Goal: Information Seeking & Learning: Learn about a topic

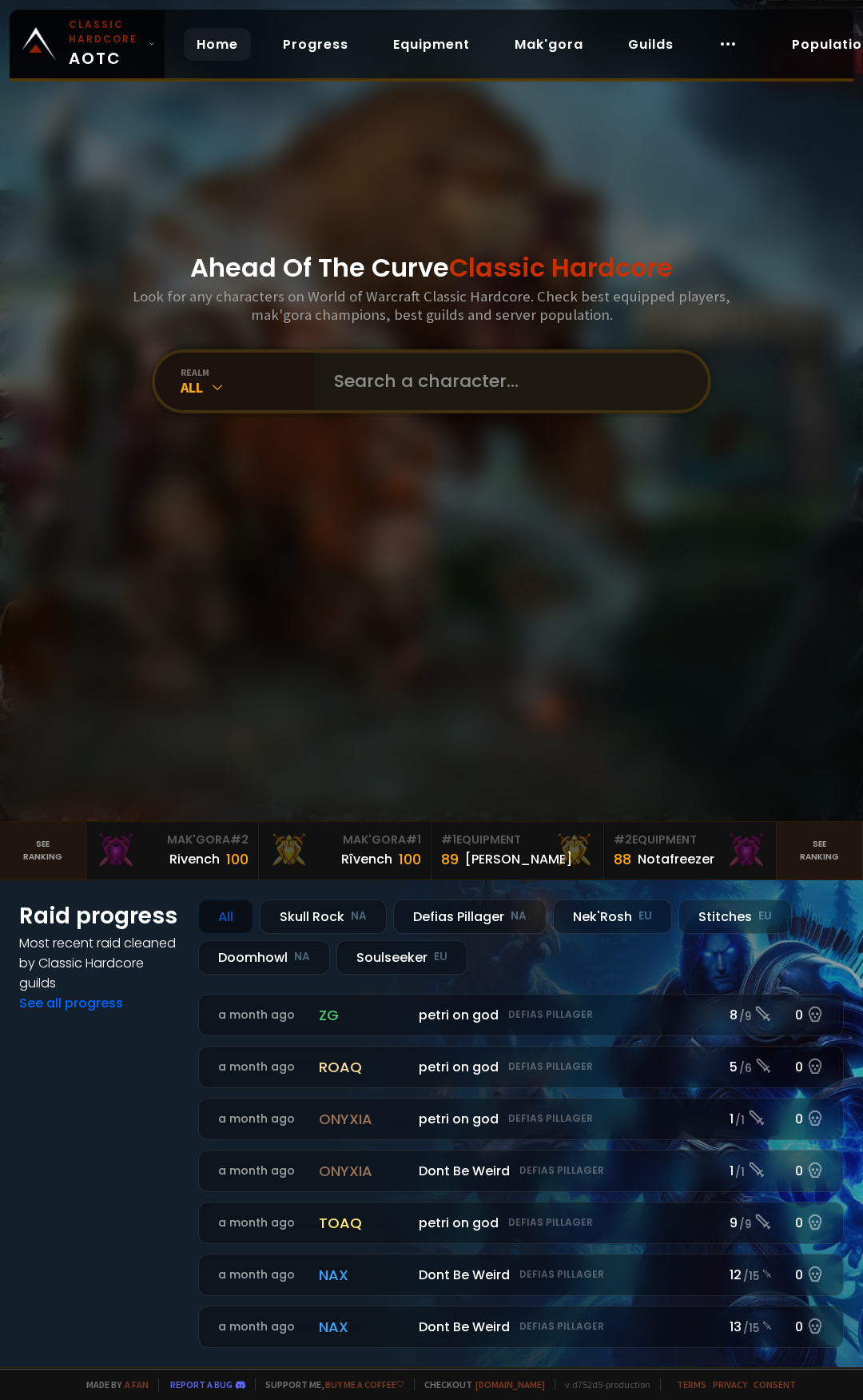
scroll to position [160, 0]
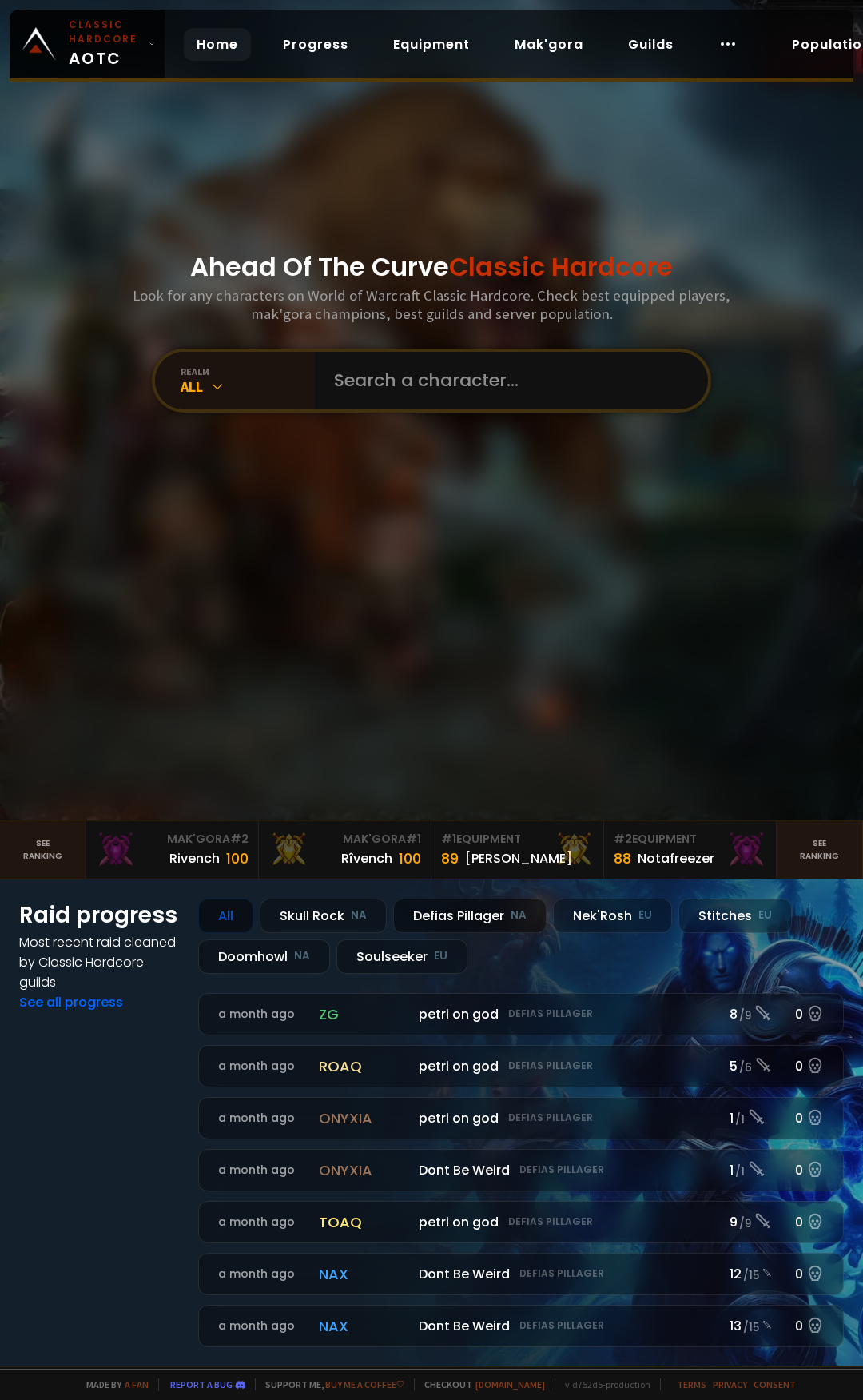
click at [504, 917] on div "Defias Pillager NA" at bounding box center [470, 916] width 153 height 35
click at [488, 908] on div "Defias Pillager NA" at bounding box center [470, 916] width 153 height 35
click at [425, 39] on link "Equipment" at bounding box center [431, 44] width 102 height 33
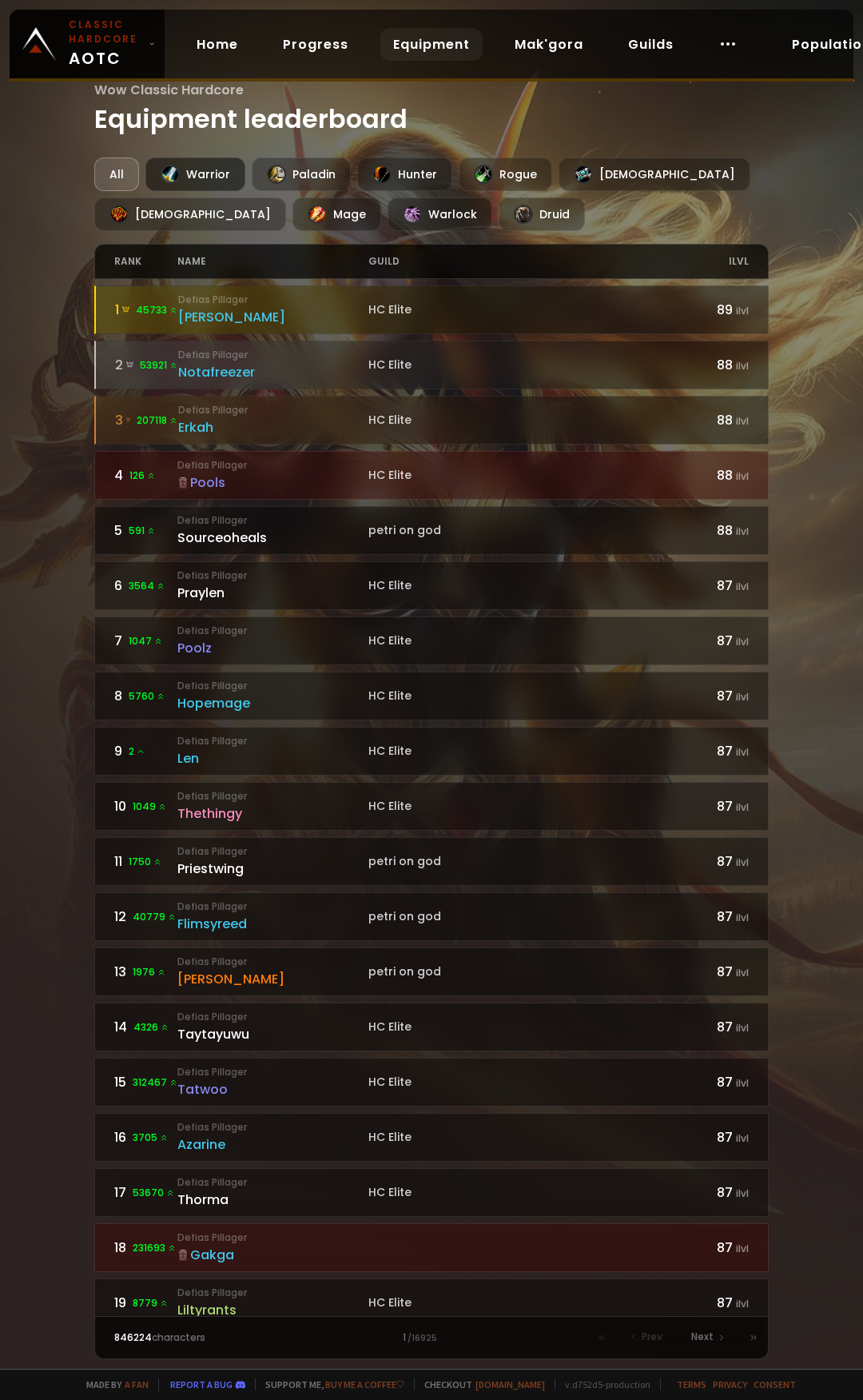
click at [215, 168] on div "Warrior" at bounding box center [195, 174] width 100 height 34
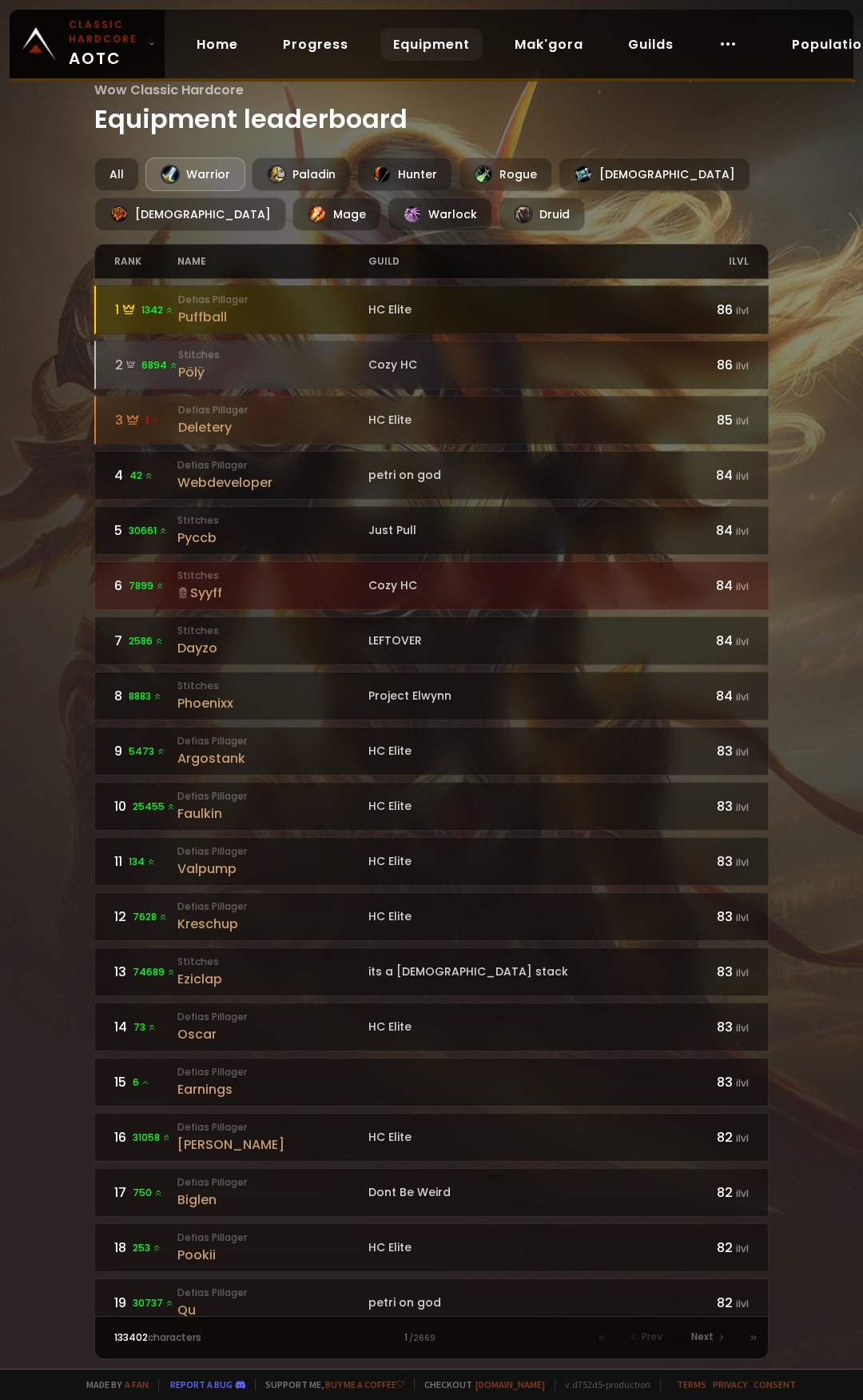
click at [191, 323] on div "Puffball" at bounding box center [273, 316] width 190 height 20
click at [152, 306] on span "1342" at bounding box center [157, 309] width 33 height 15
click at [323, 321] on div "Puffball" at bounding box center [273, 316] width 190 height 20
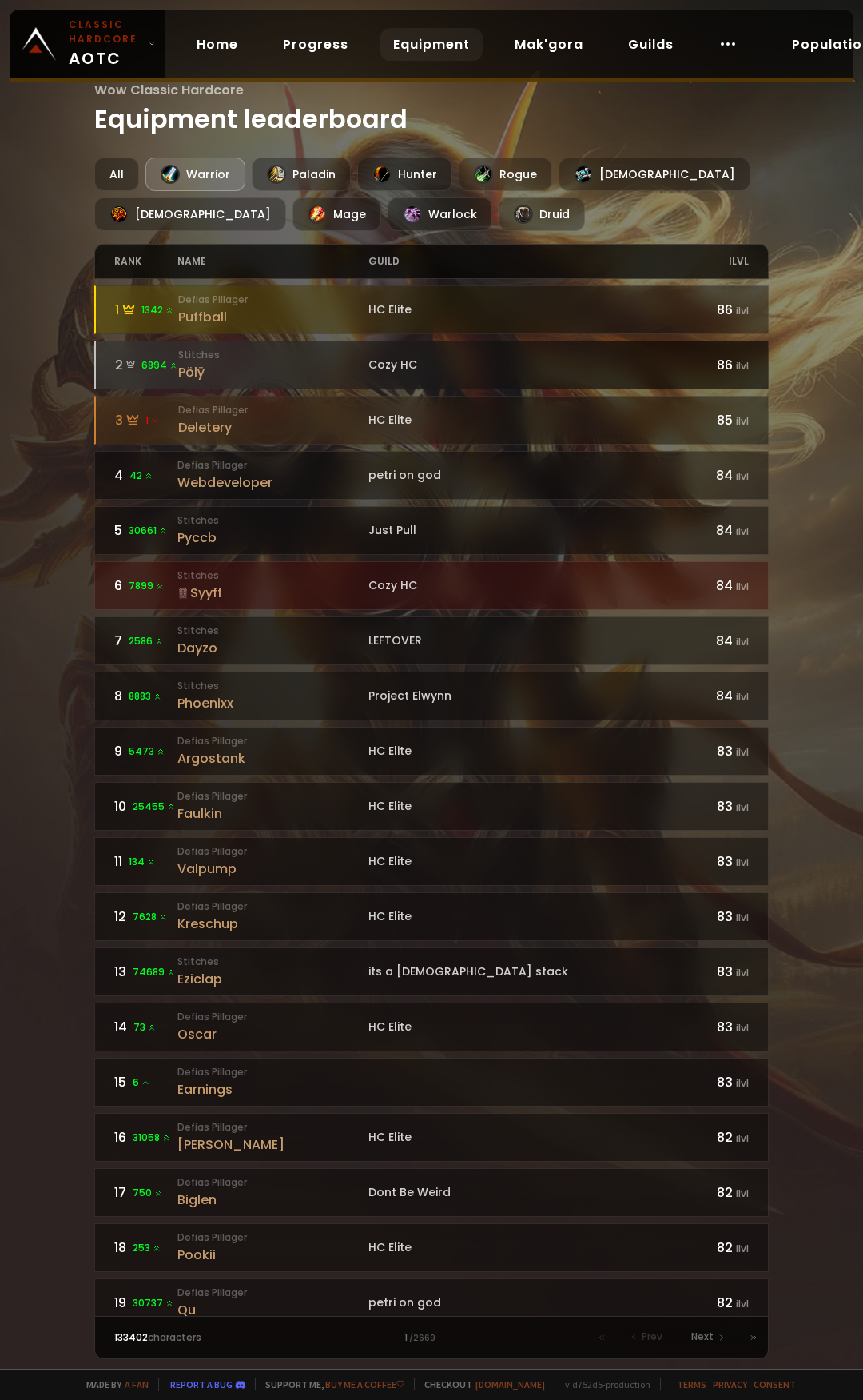
click at [282, 363] on div "Pölÿ" at bounding box center [273, 372] width 190 height 20
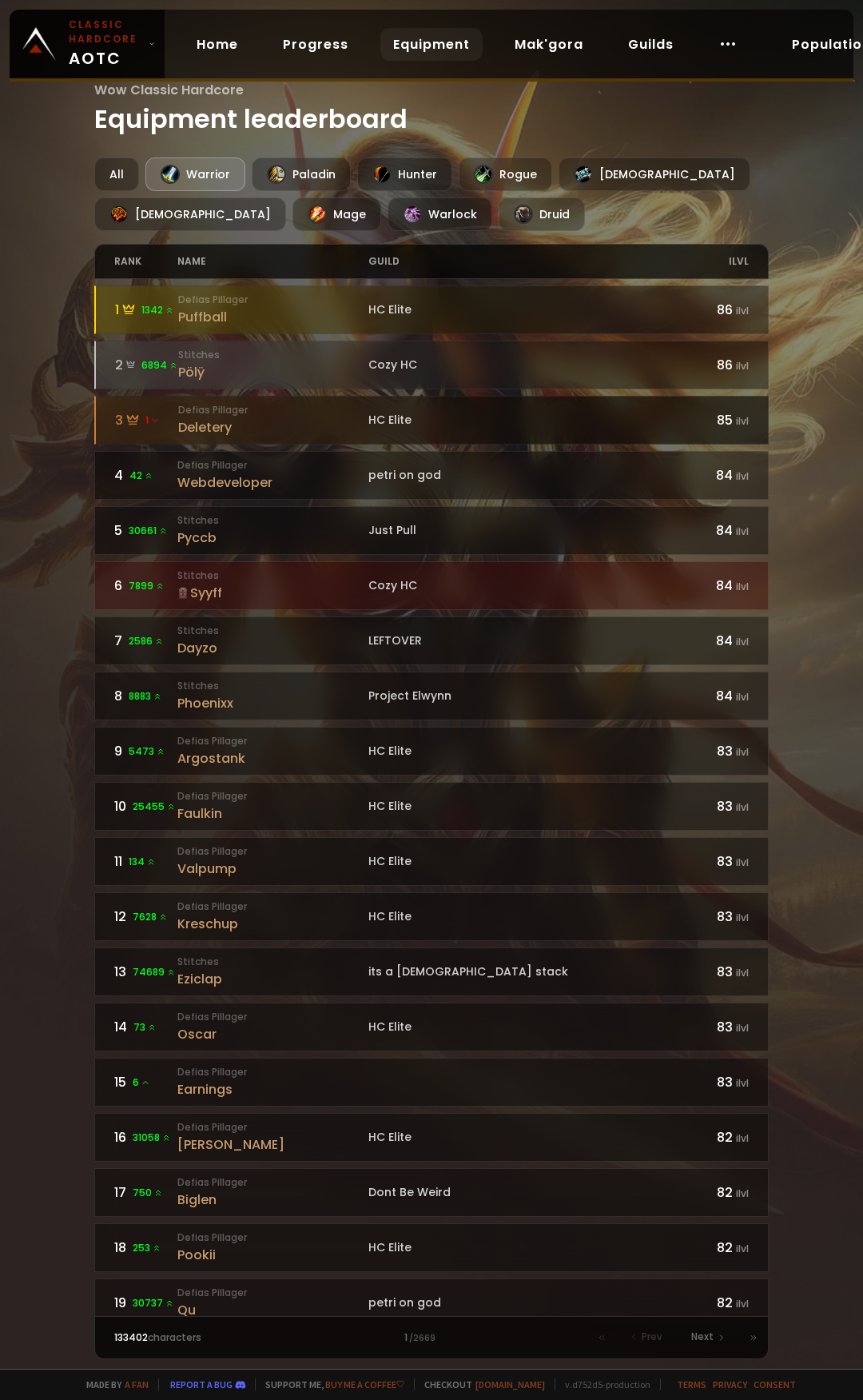
click at [332, 416] on small "Defias Pillager" at bounding box center [273, 409] width 190 height 15
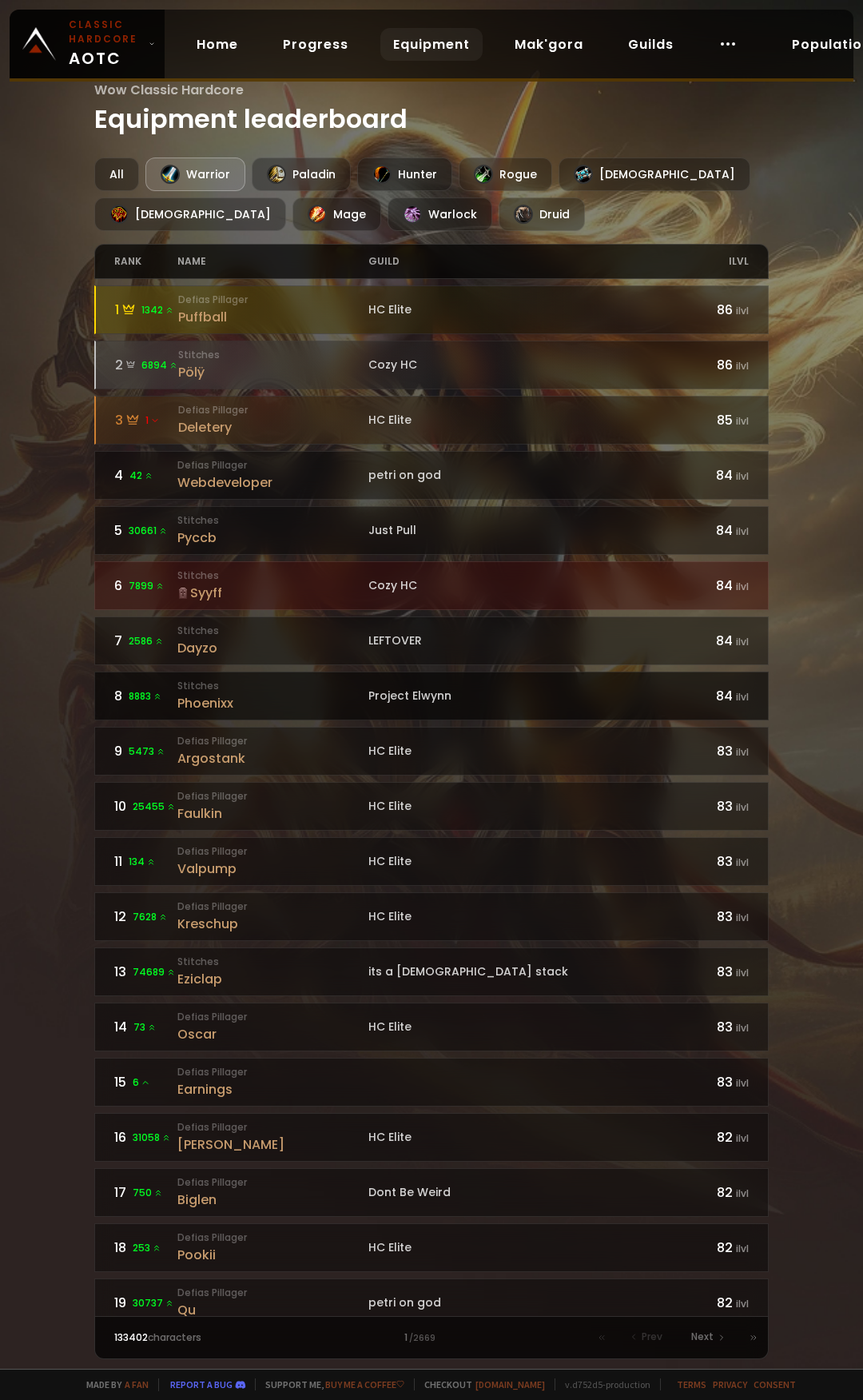
click at [295, 703] on div "Phoenixx" at bounding box center [272, 703] width 190 height 20
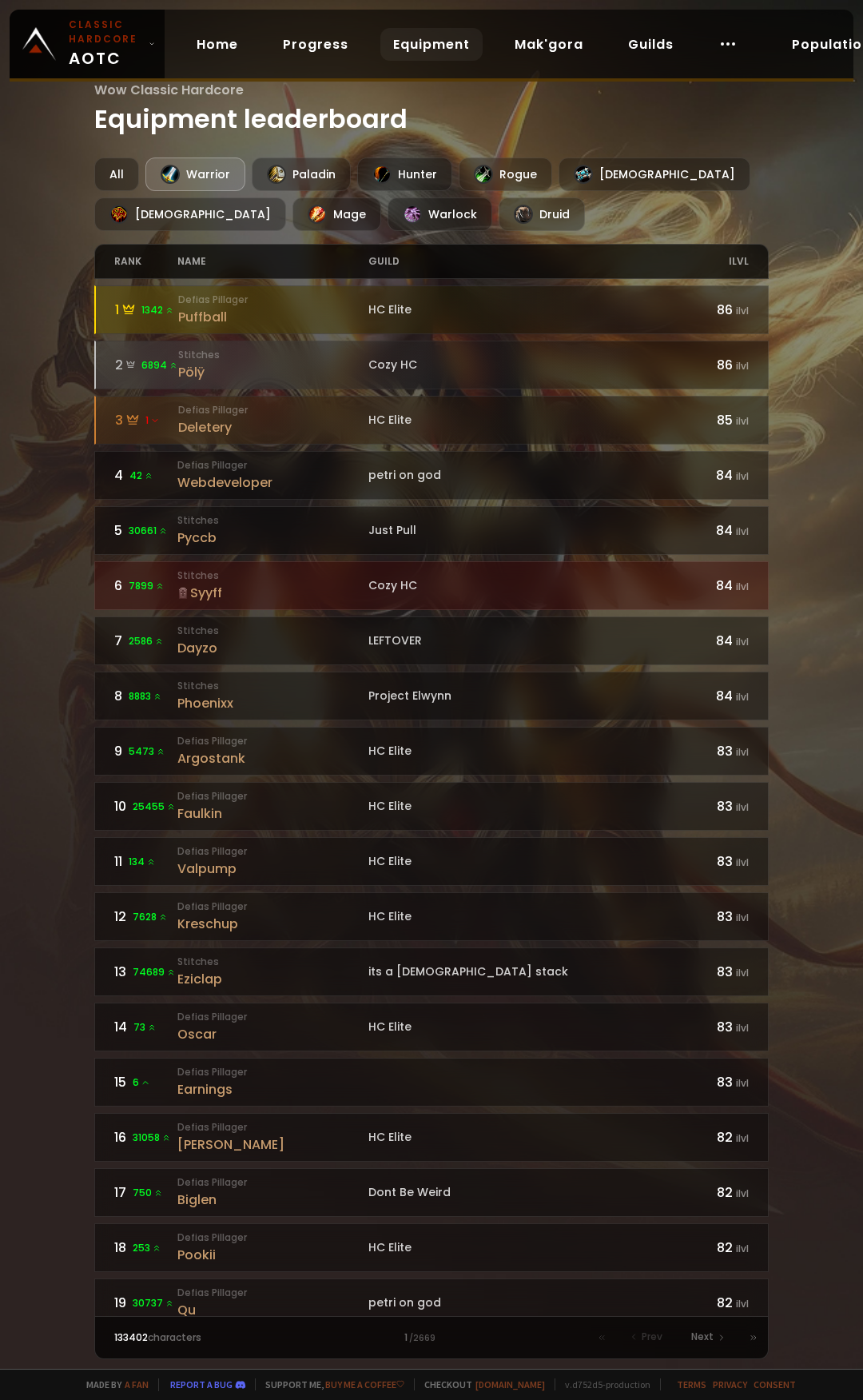
click at [306, 598] on div "Syyff" at bounding box center [272, 592] width 190 height 20
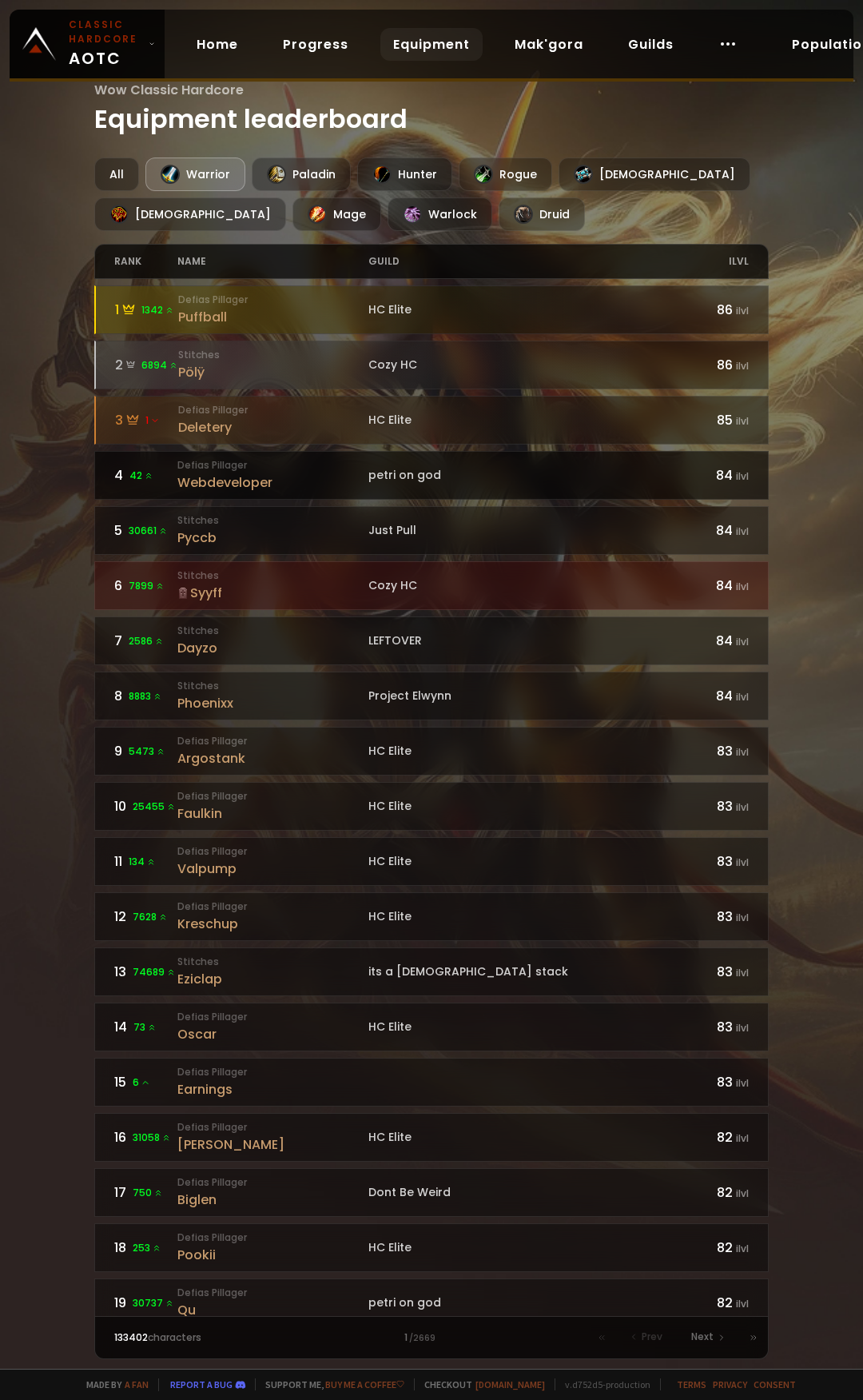
click at [319, 483] on div "Webdeveloper" at bounding box center [272, 482] width 190 height 20
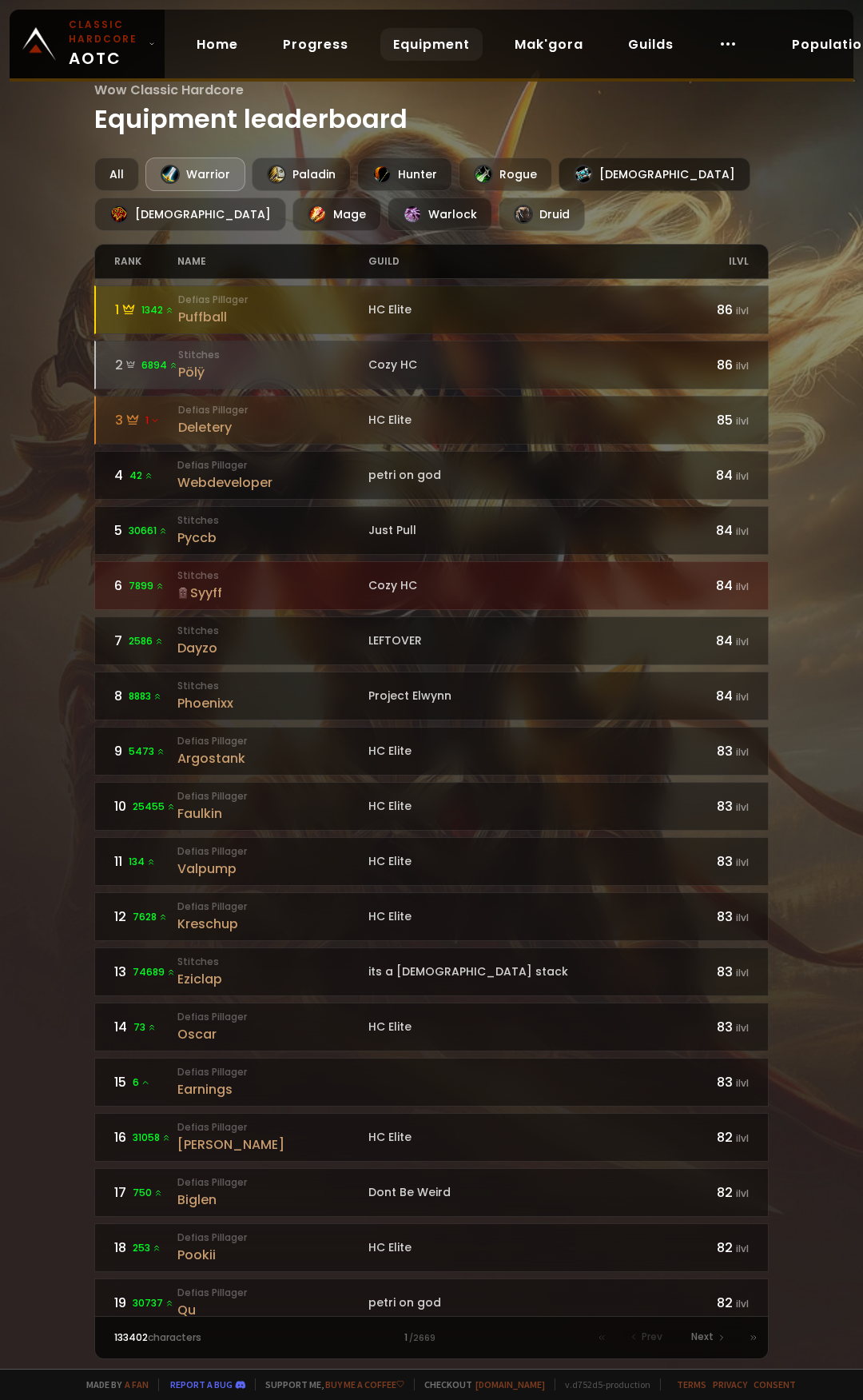
click at [628, 179] on div "[DEMOGRAPHIC_DATA]" at bounding box center [654, 174] width 192 height 34
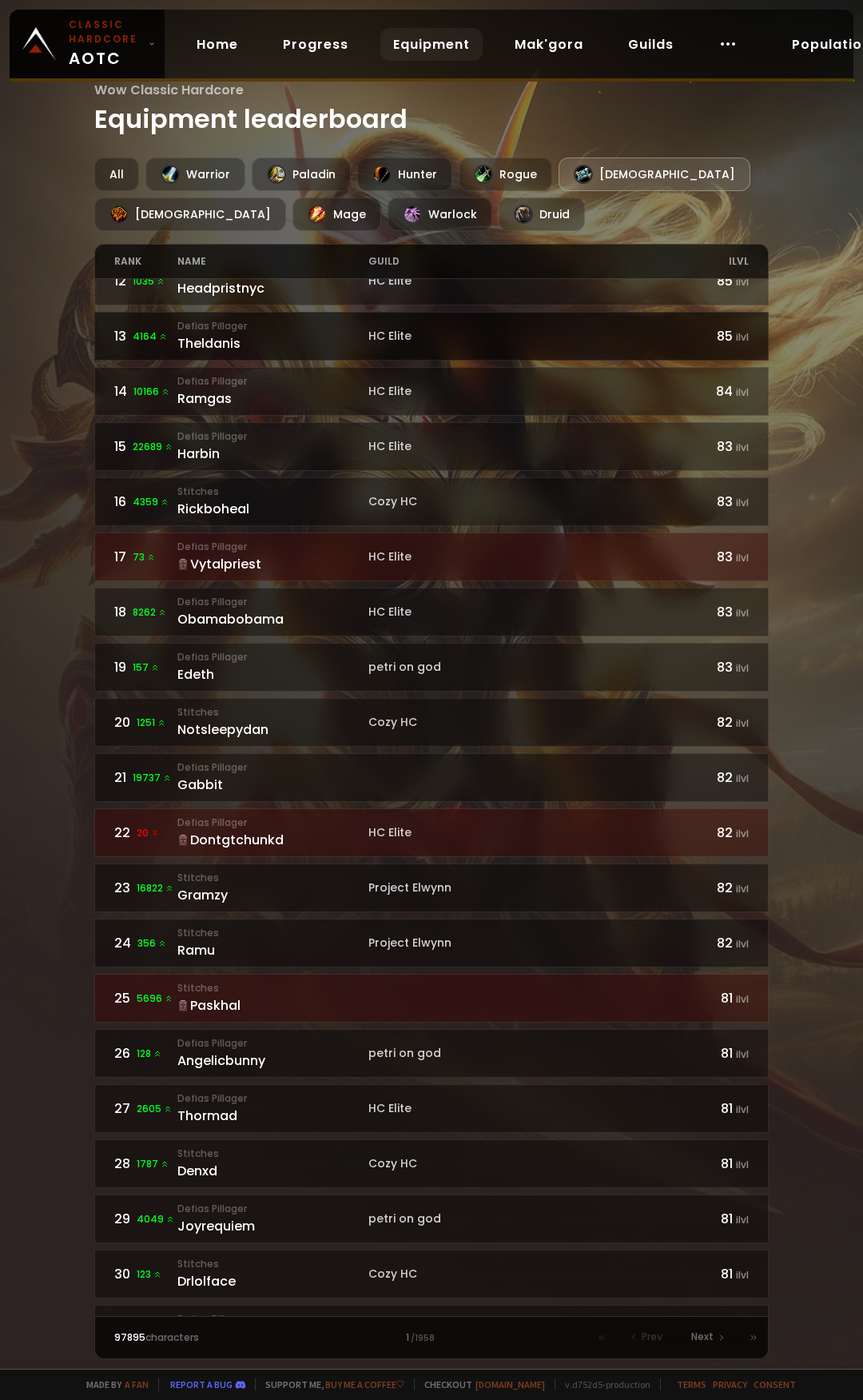
scroll to position [640, 0]
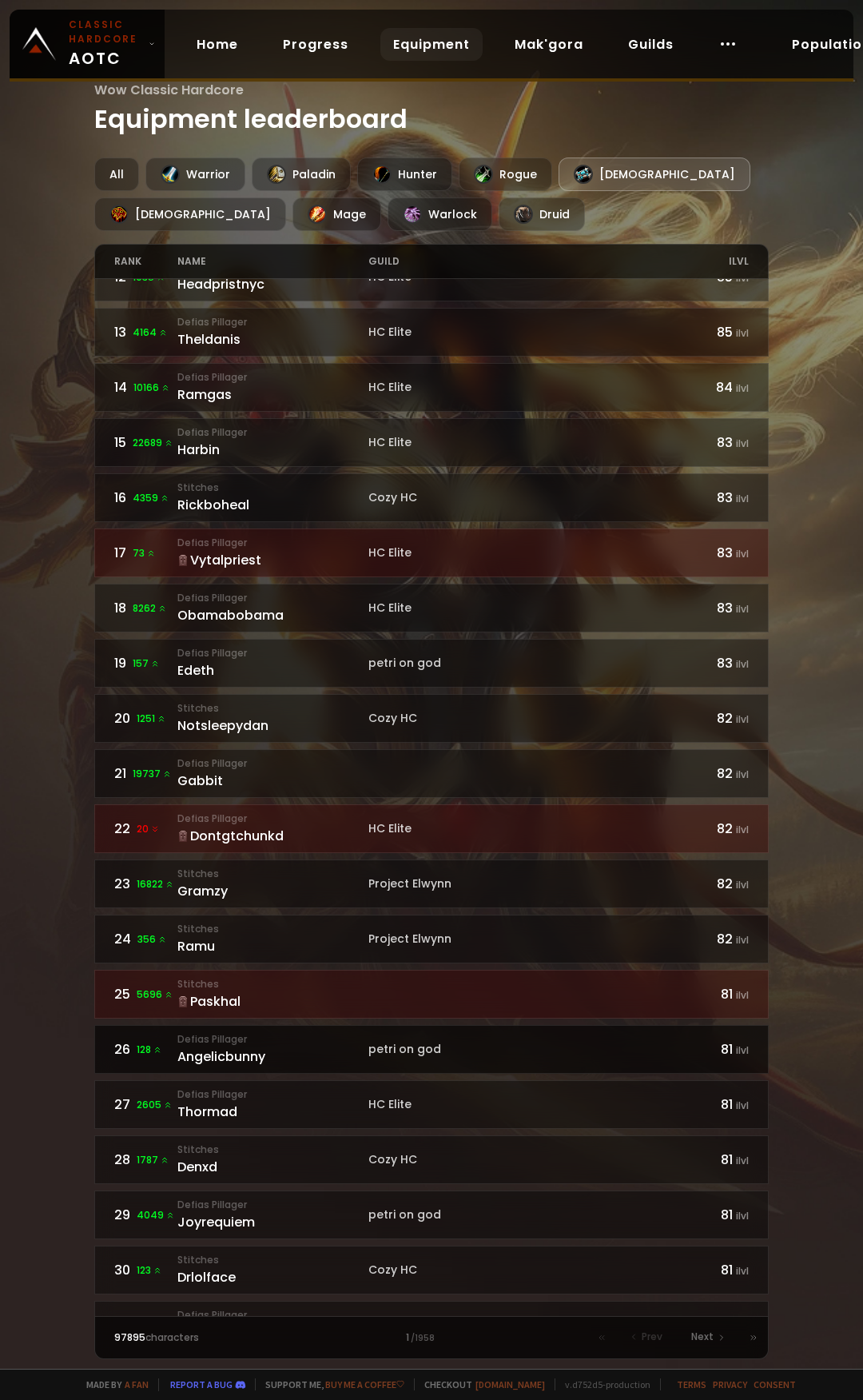
click at [314, 1061] on div "Angelicbunny" at bounding box center [272, 1056] width 190 height 20
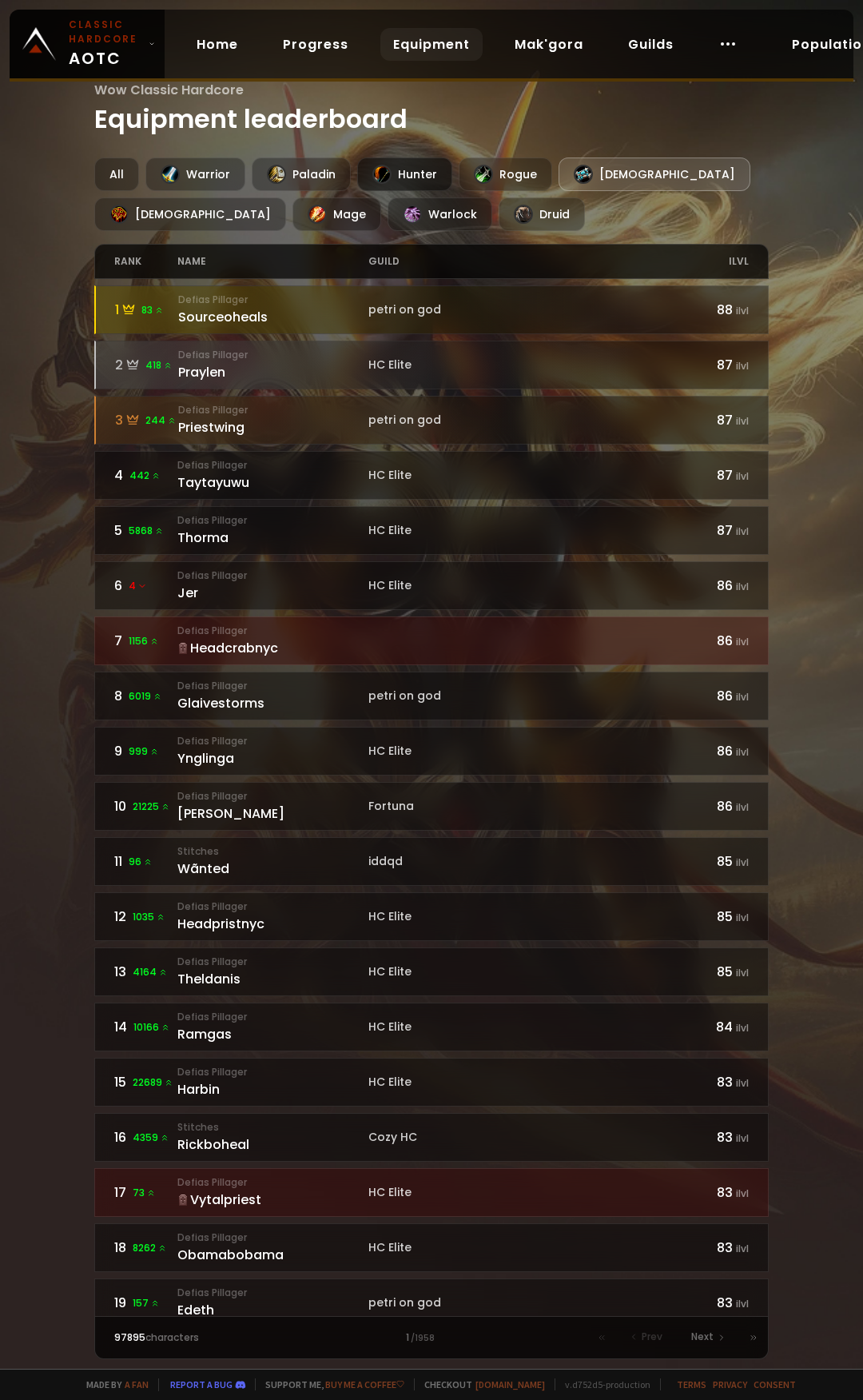
click at [420, 177] on div "Hunter" at bounding box center [404, 174] width 95 height 34
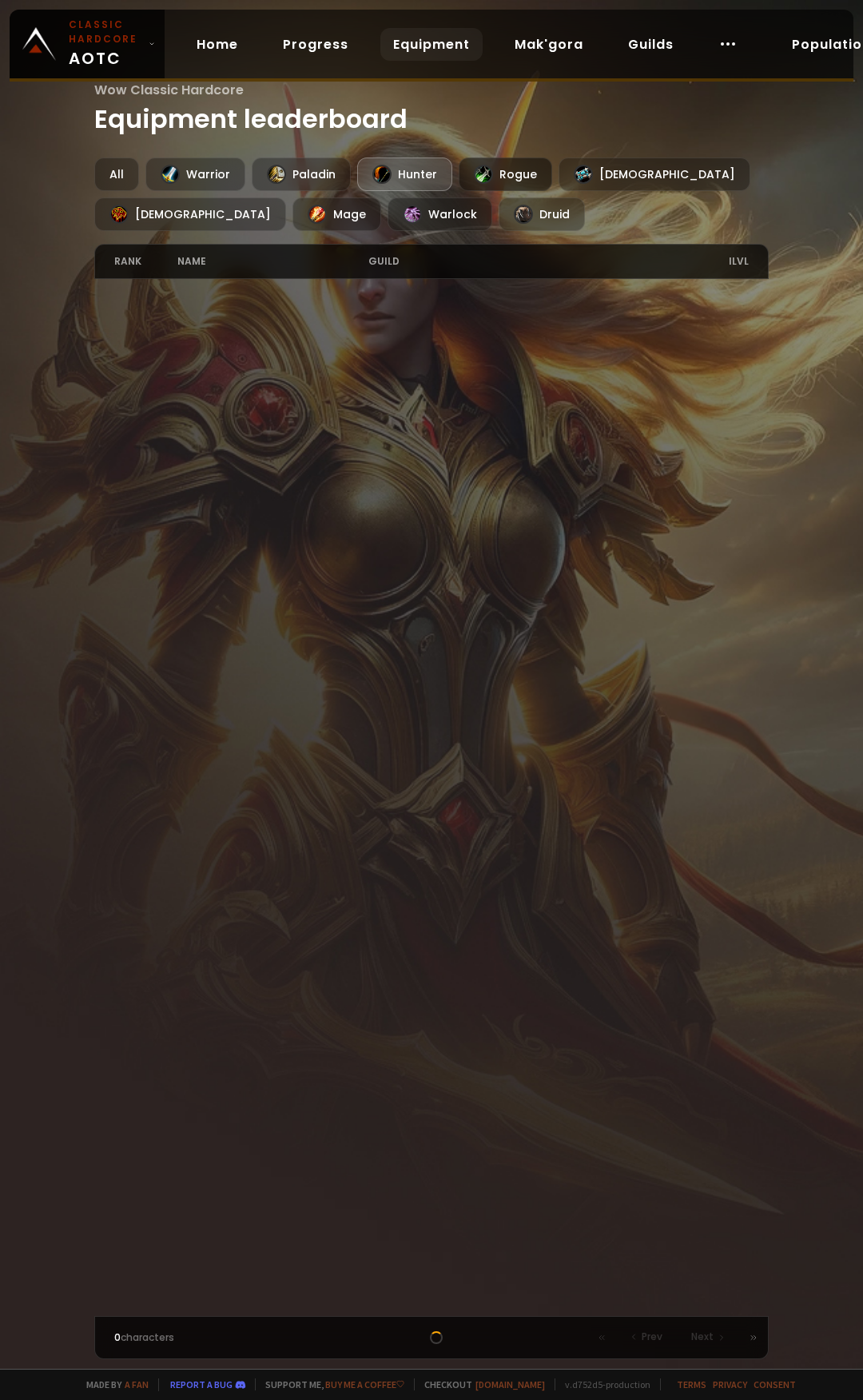
click at [509, 159] on div "Rogue" at bounding box center [505, 174] width 94 height 34
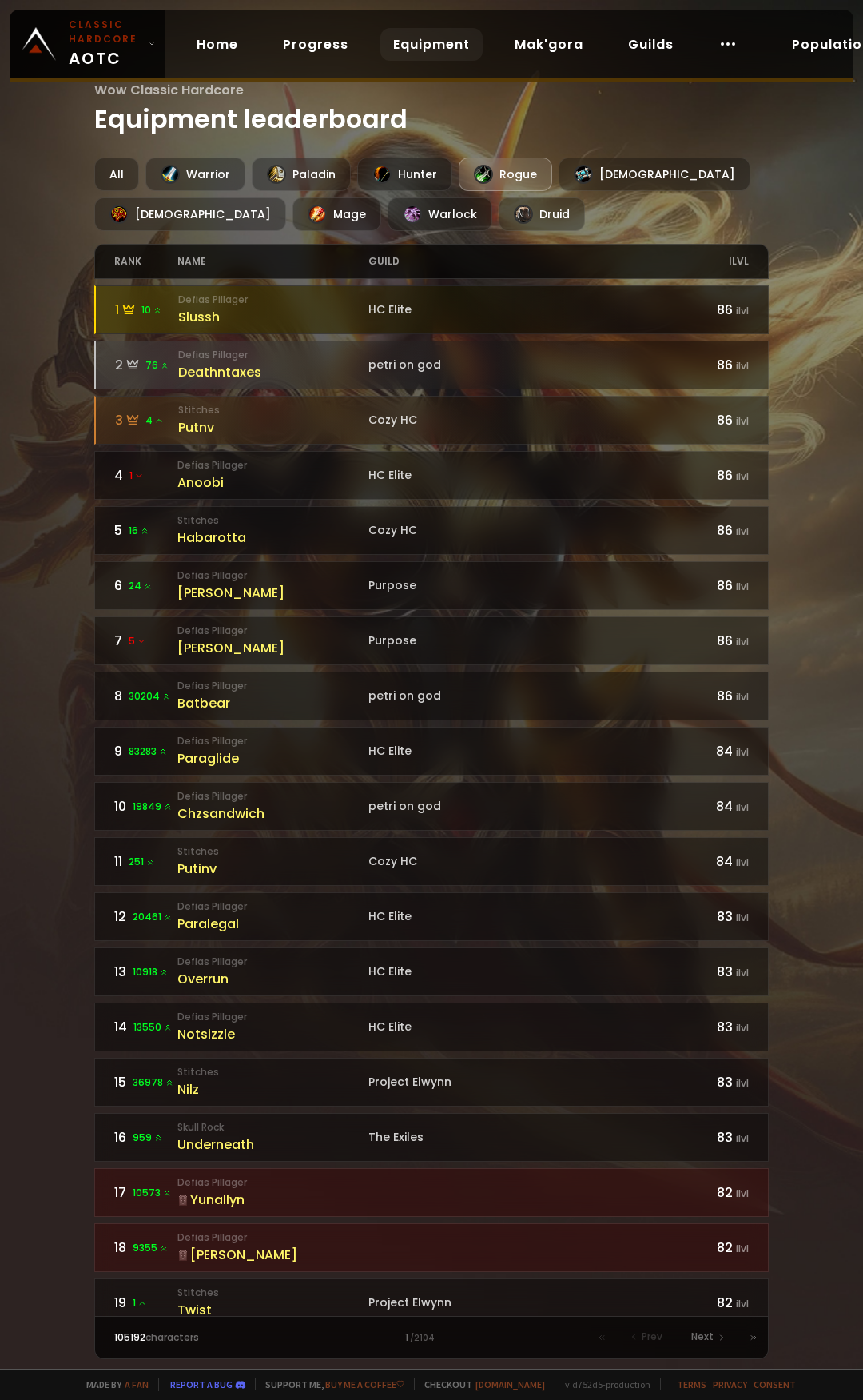
click at [375, 307] on div "HC Elite" at bounding box center [527, 309] width 317 height 17
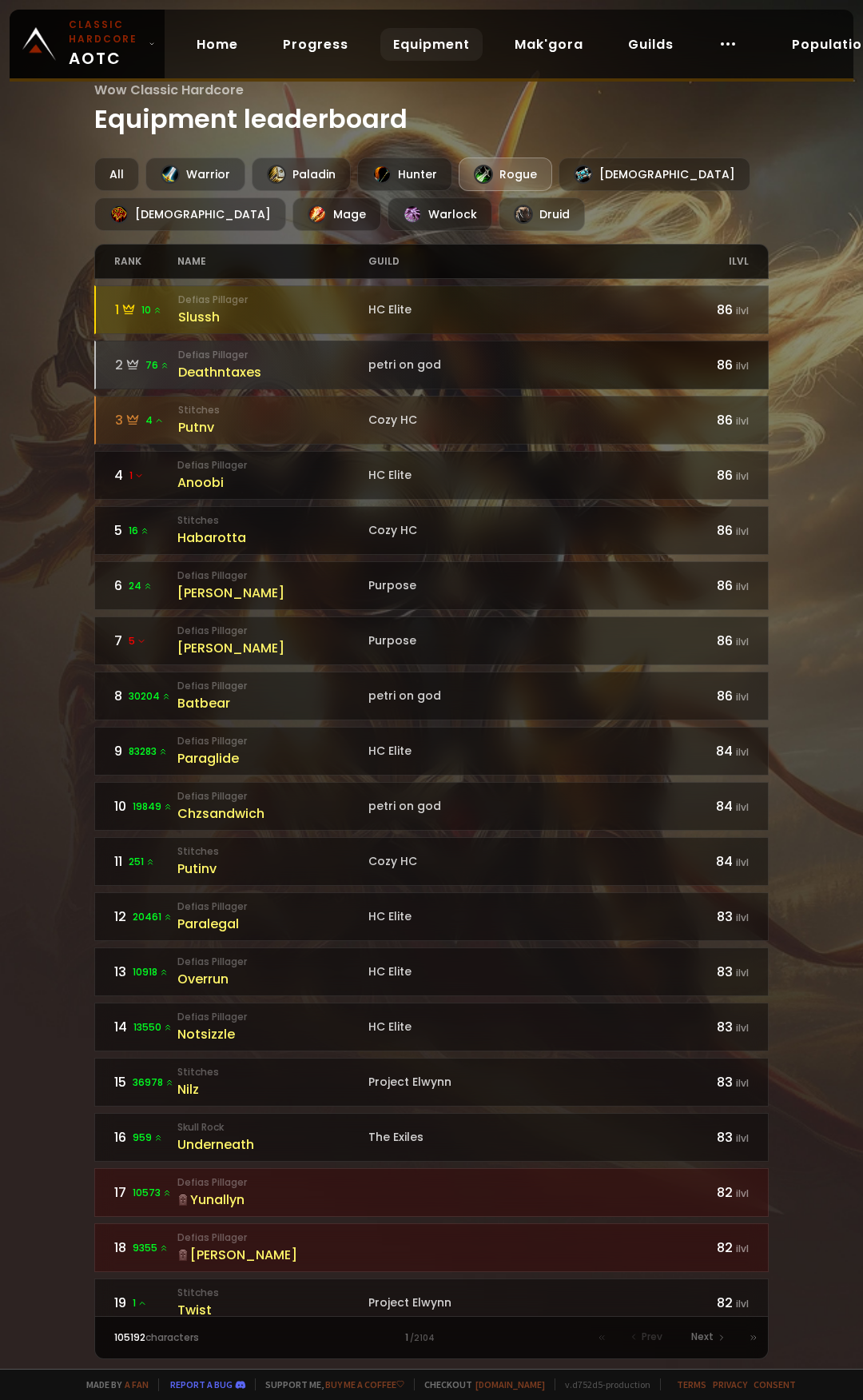
click at [491, 361] on div "petri on god" at bounding box center [527, 365] width 317 height 17
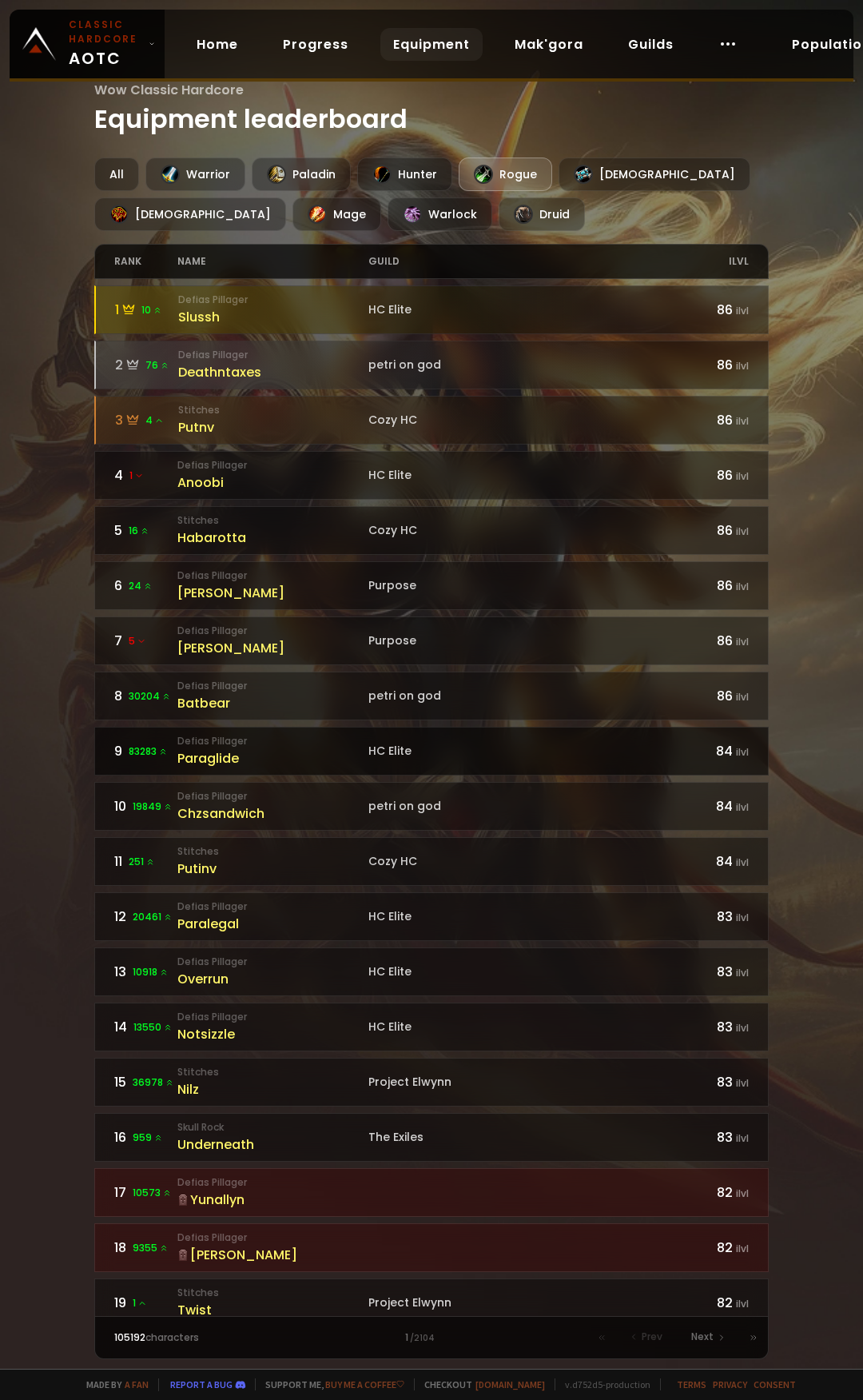
click at [401, 759] on link "9 83283 Defias Pillager Paraglide HC Elite 84 ilvl" at bounding box center [431, 750] width 675 height 48
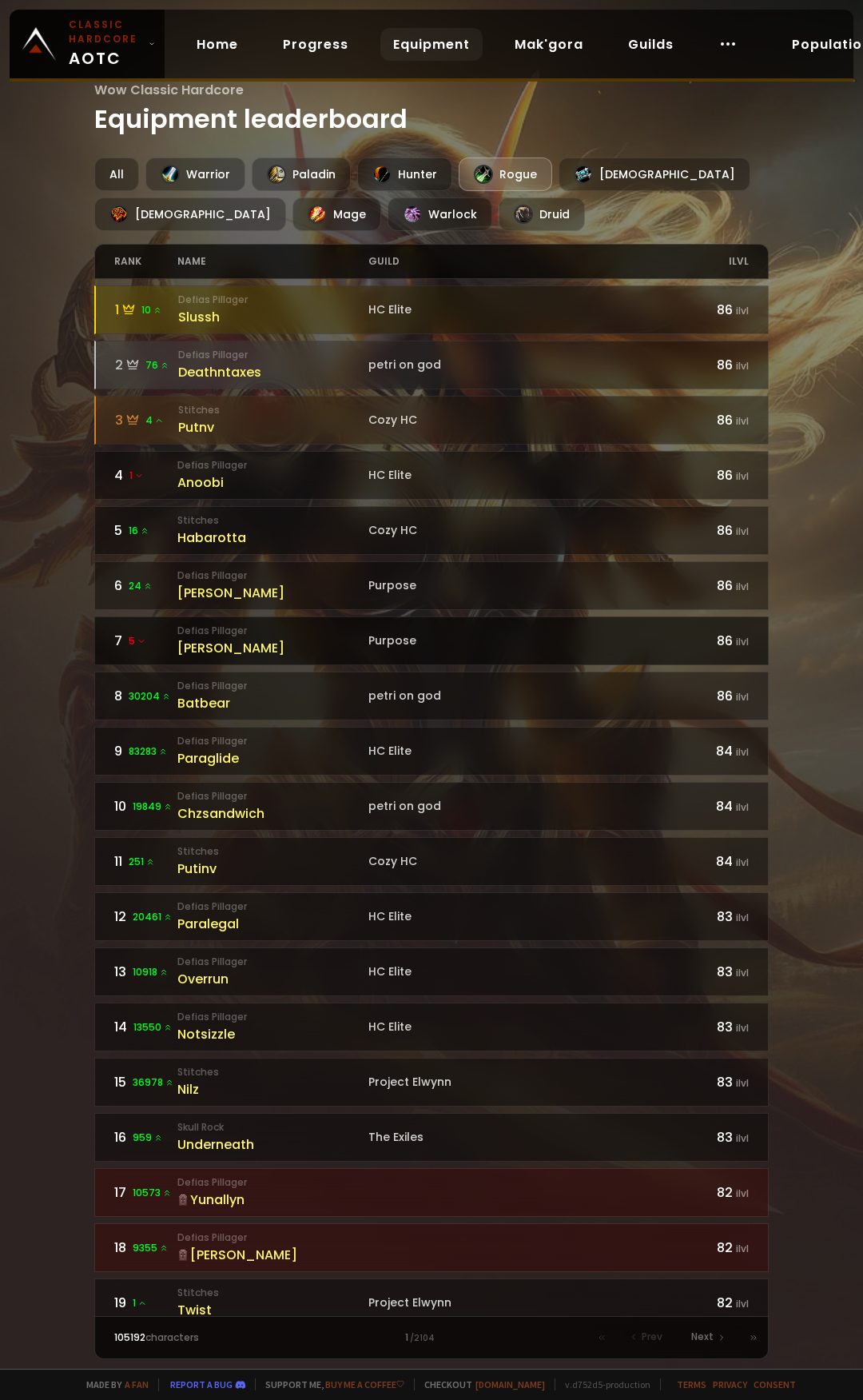
click at [410, 651] on link "7 5 Defias Pillager [PERSON_NAME] Purpose 86 ilvl" at bounding box center [431, 640] width 675 height 48
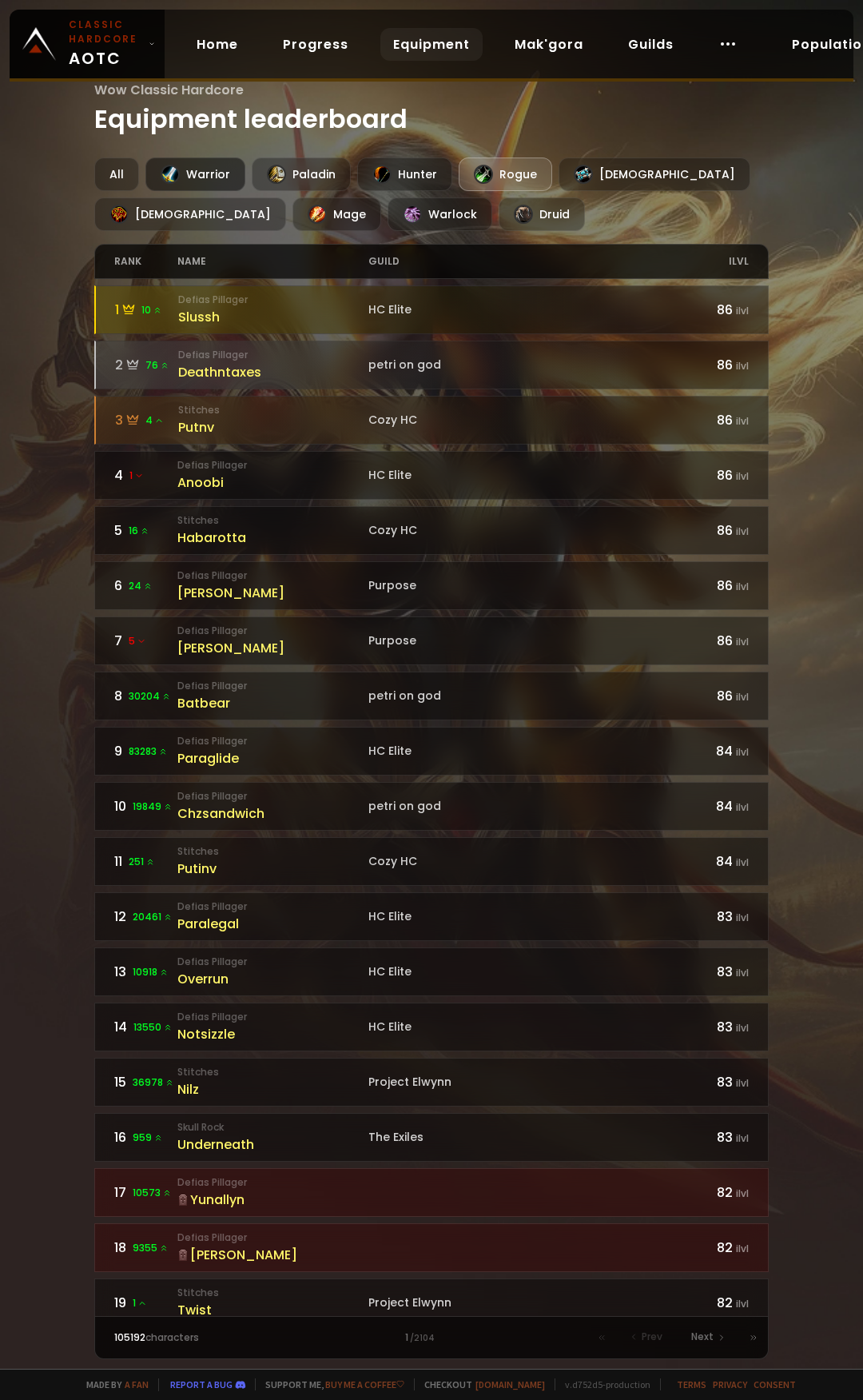
click at [213, 180] on div "Warrior" at bounding box center [195, 174] width 100 height 34
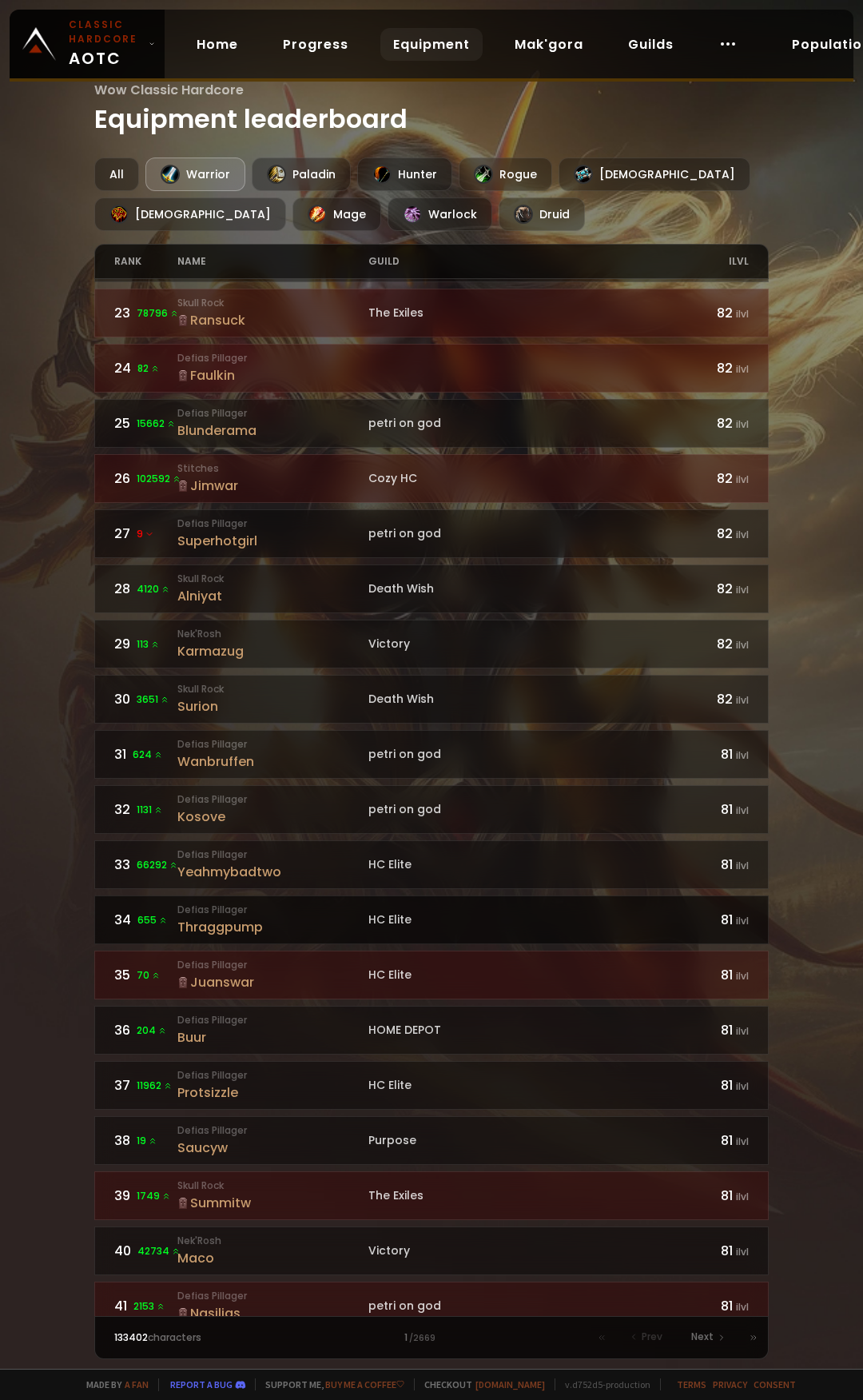
scroll to position [1279, 0]
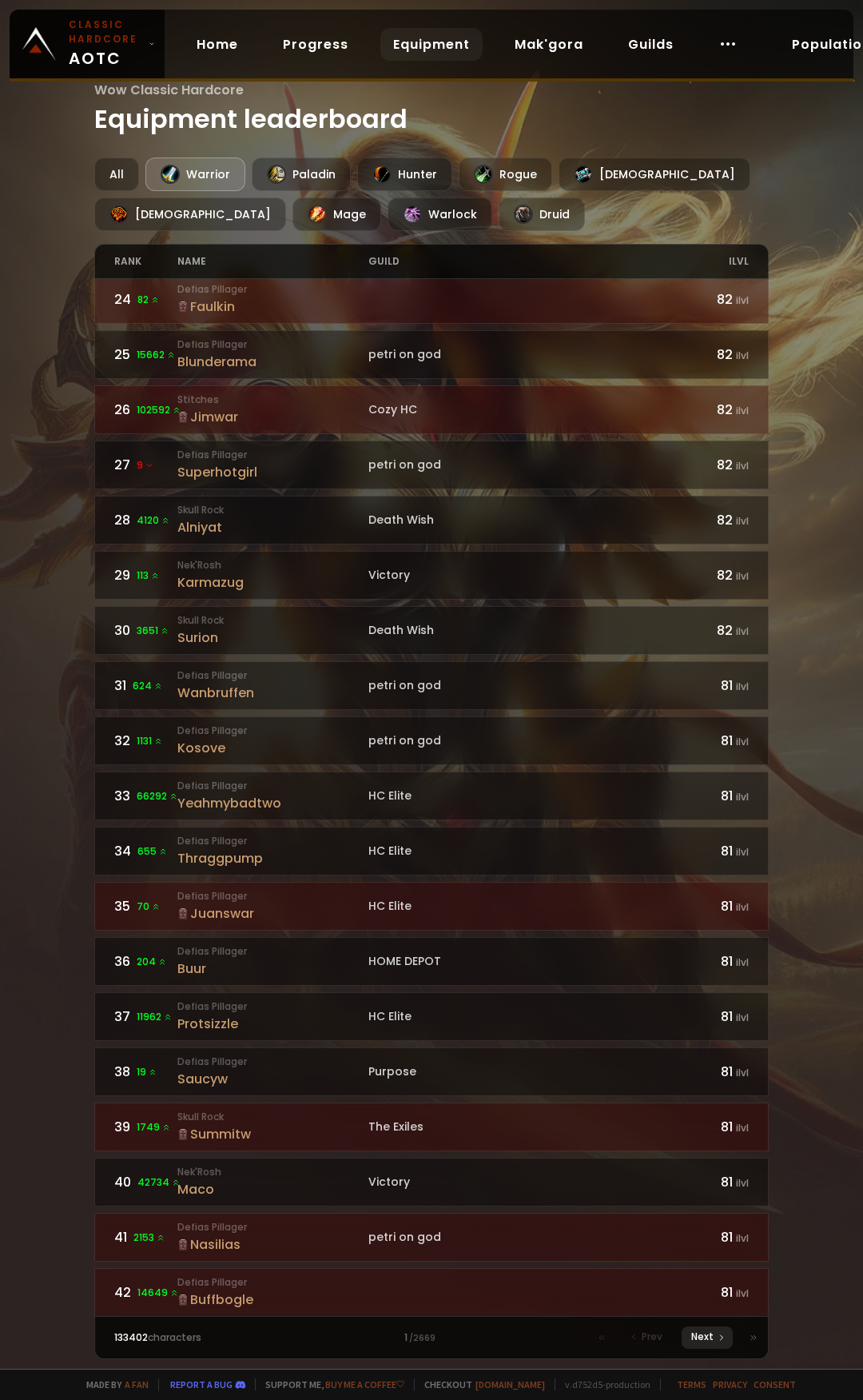
click at [694, 1344] on div "Next" at bounding box center [708, 1337] width 51 height 23
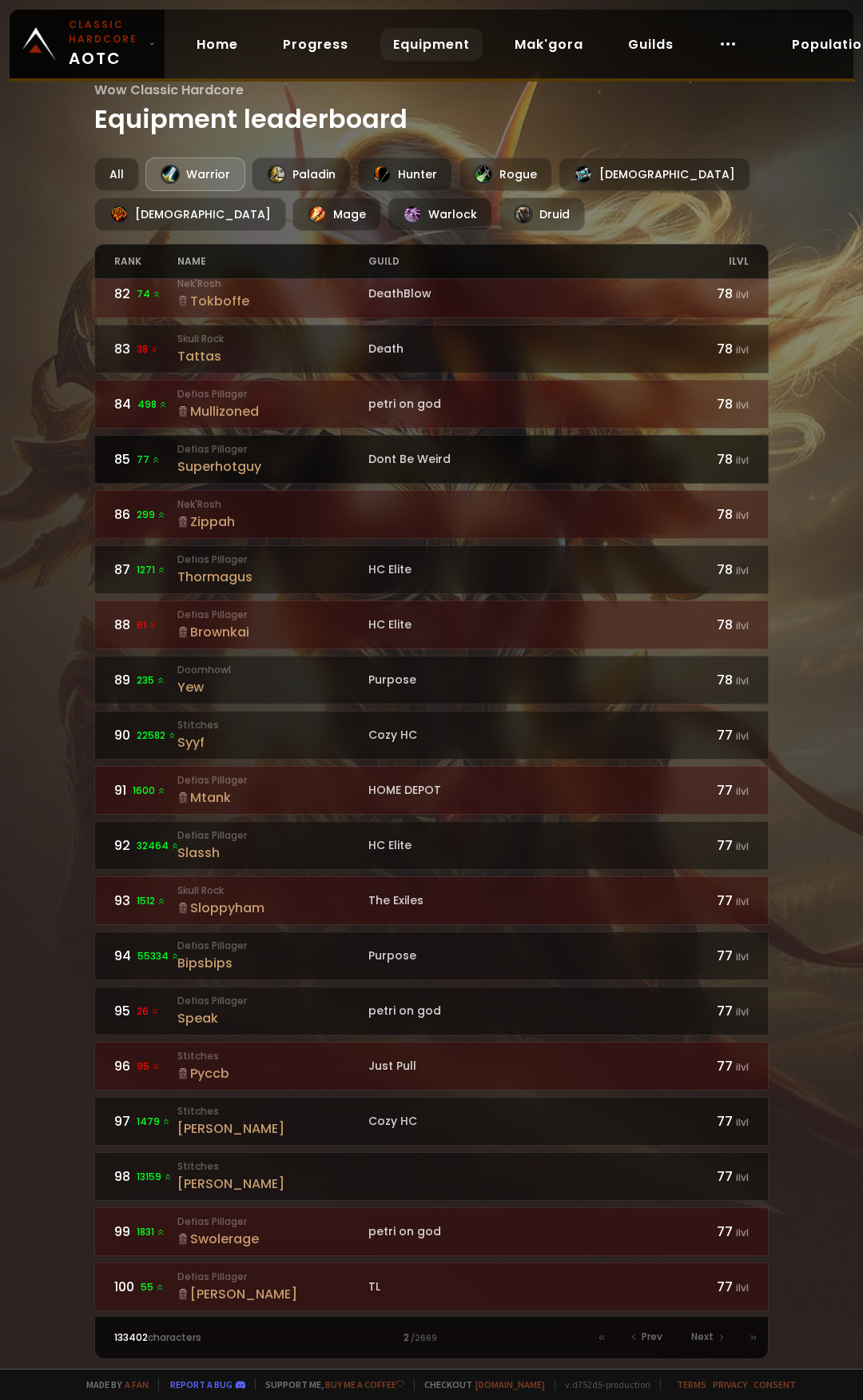
scroll to position [1727, 0]
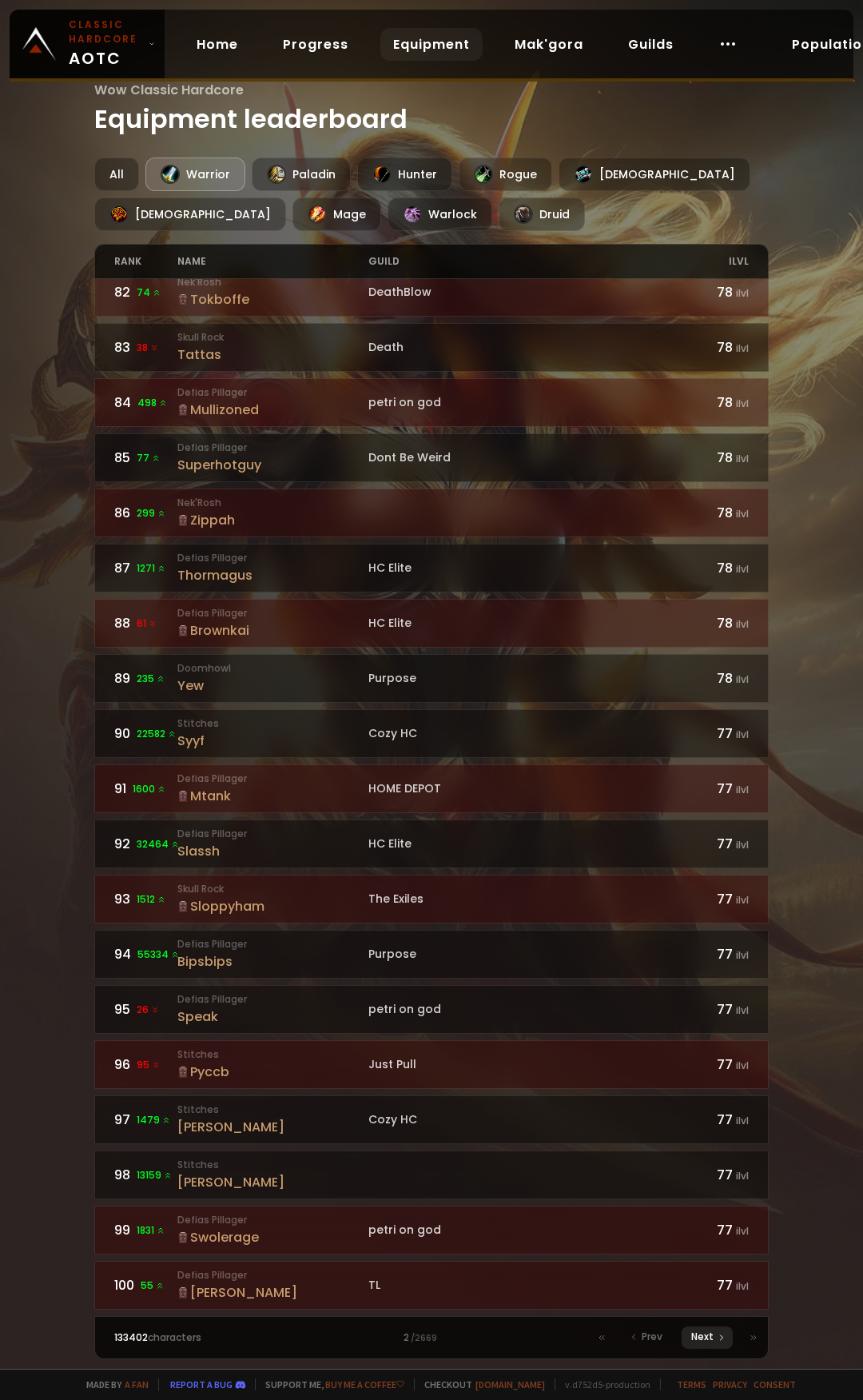
click at [712, 1330] on span "Next" at bounding box center [702, 1336] width 23 height 15
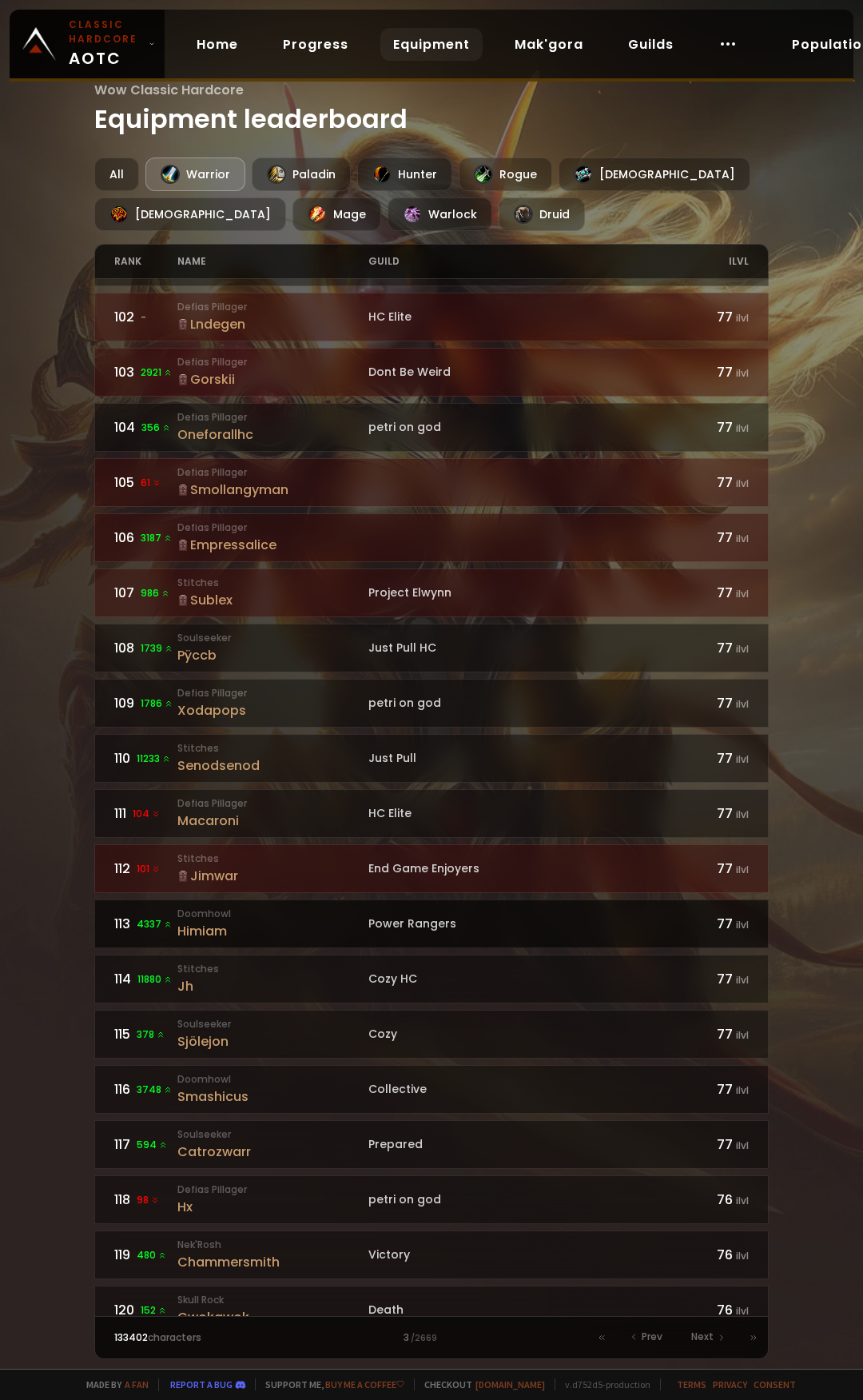
scroll to position [160, 0]
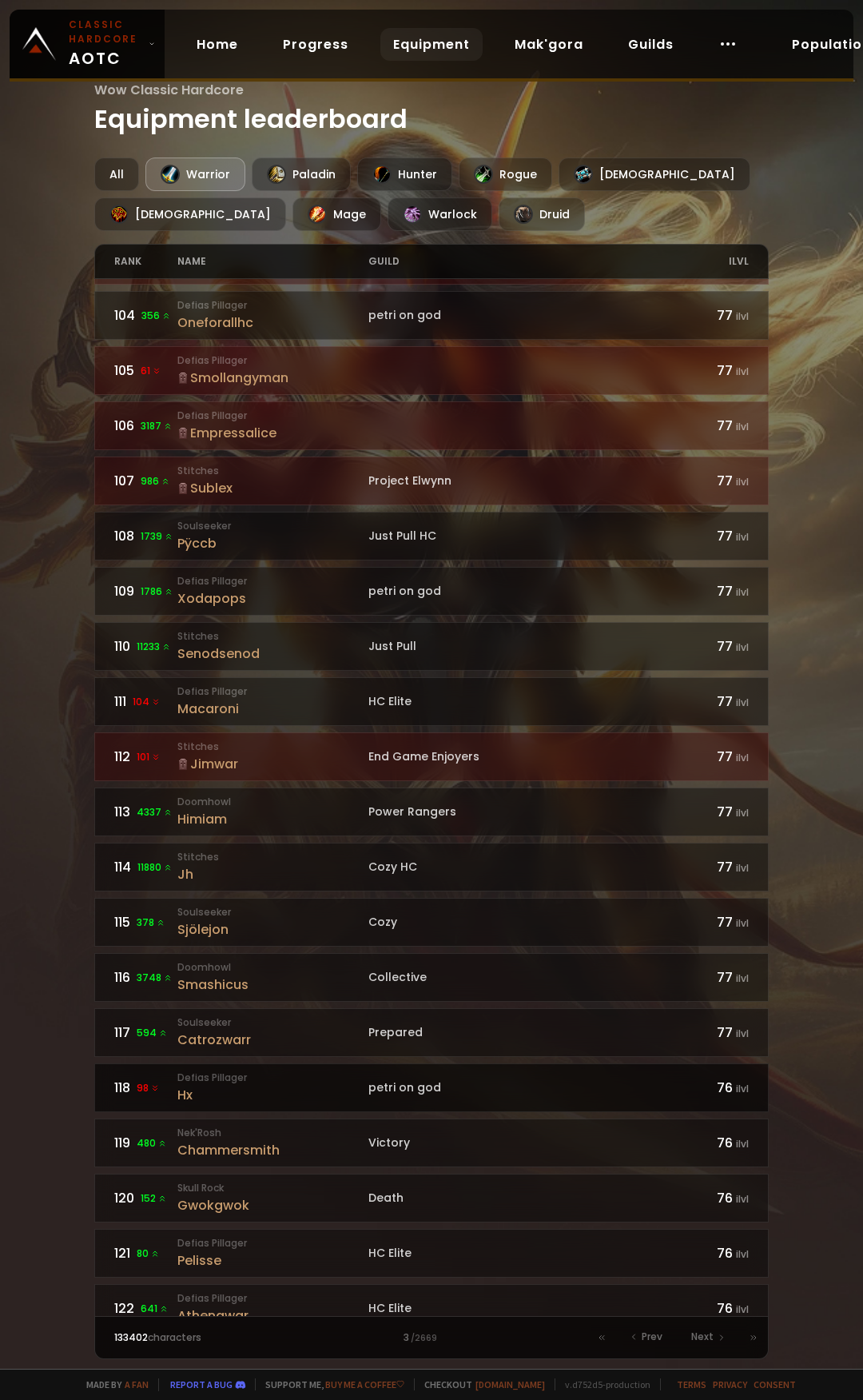
click at [271, 1093] on div "Hx" at bounding box center [272, 1094] width 190 height 20
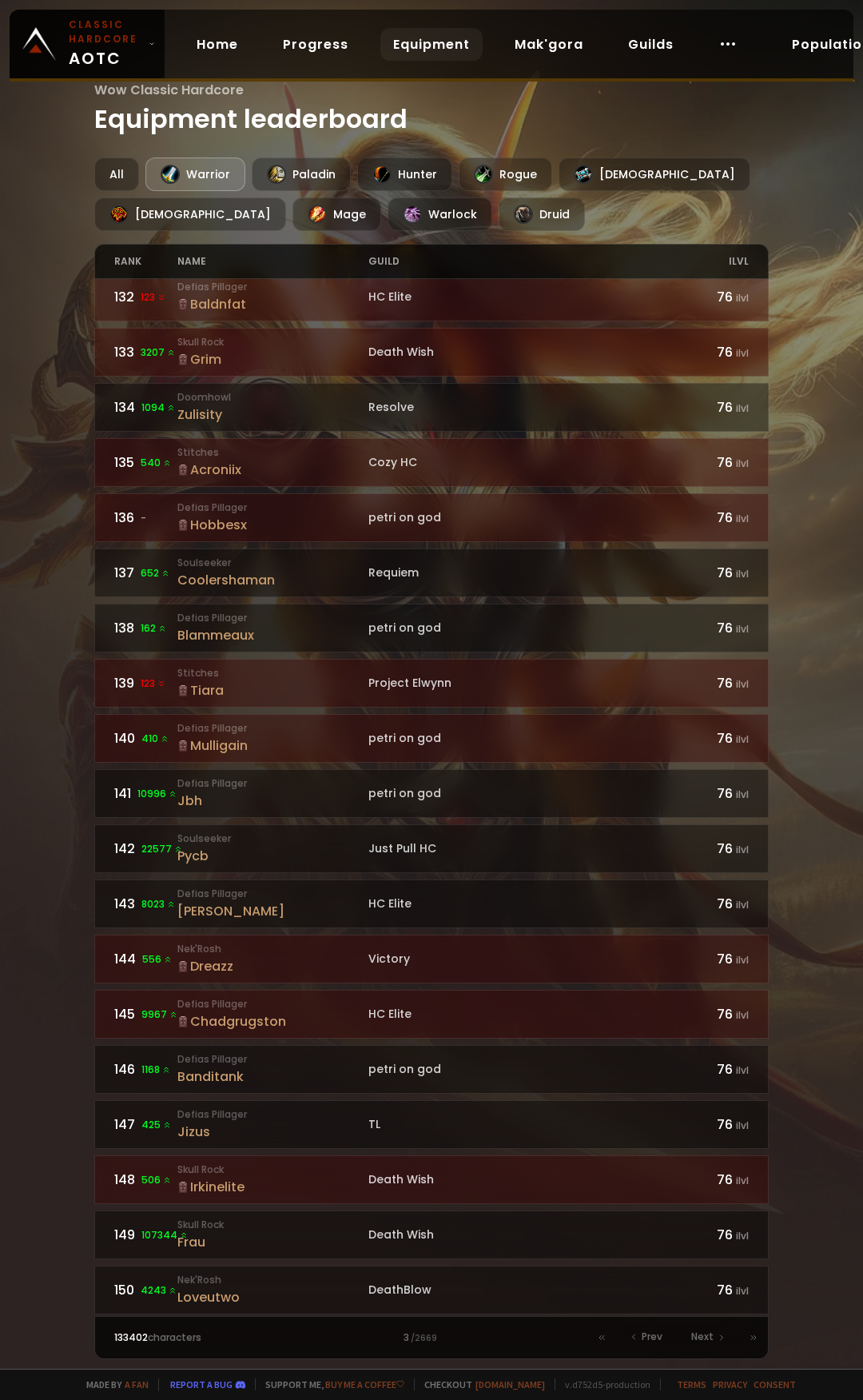
scroll to position [1727, 0]
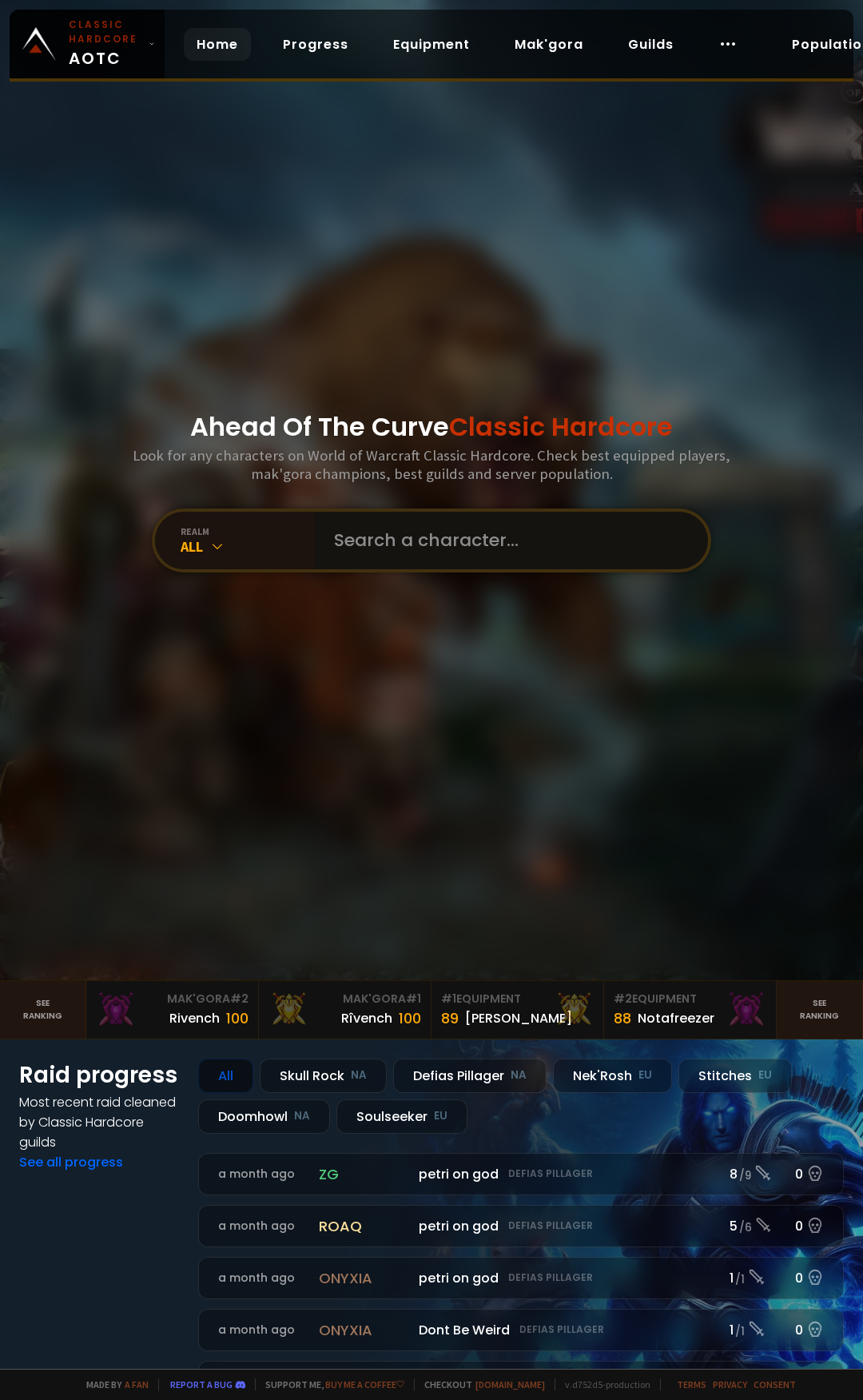
click at [432, 562] on input "text" at bounding box center [506, 540] width 365 height 57
click at [411, 558] on input "text" at bounding box center [506, 540] width 365 height 57
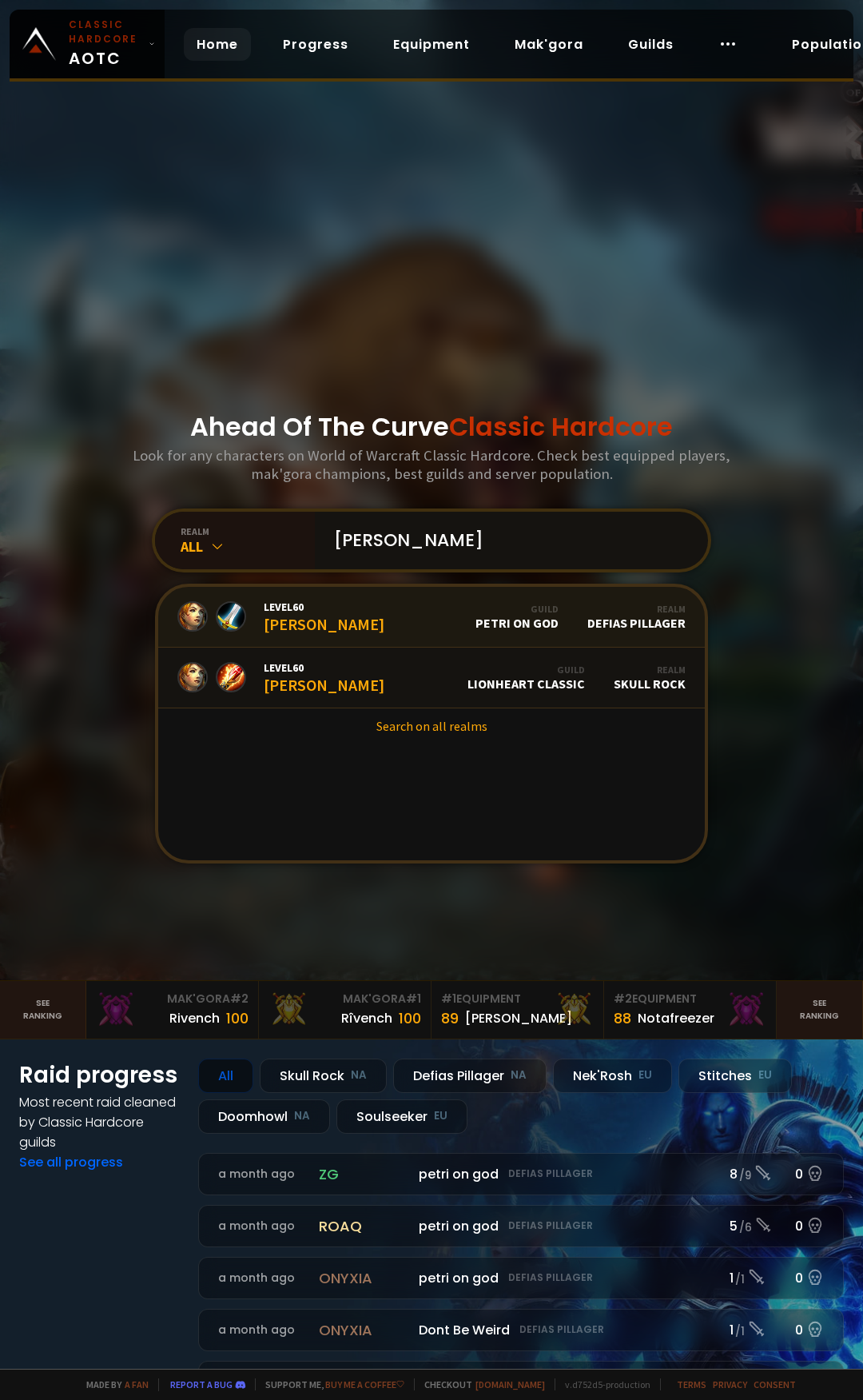
type input "Bethann"
click at [357, 616] on link "Level 60 Bethann Guild petri on god Realm Defias Pillager" at bounding box center [431, 616] width 547 height 60
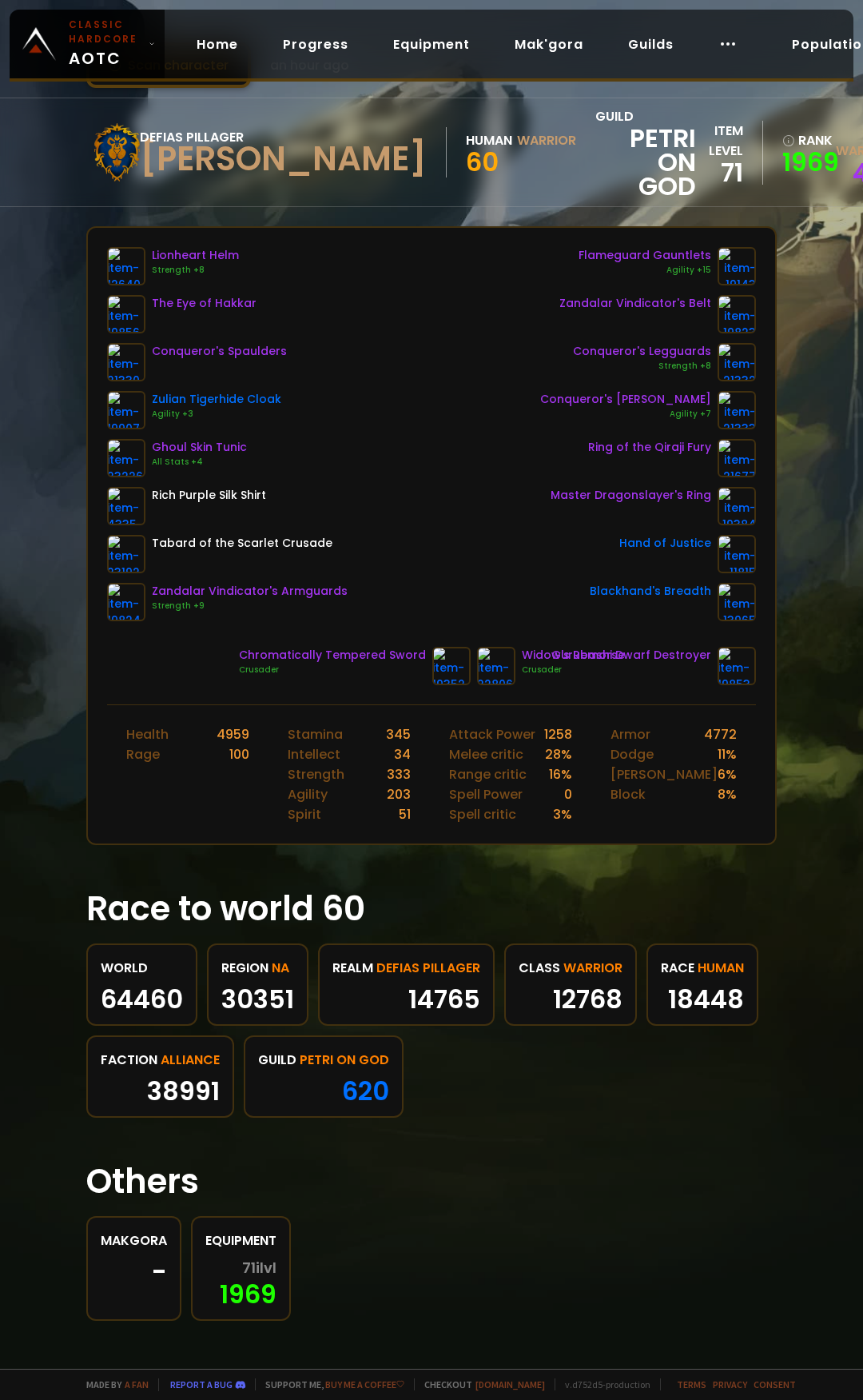
scroll to position [73, 0]
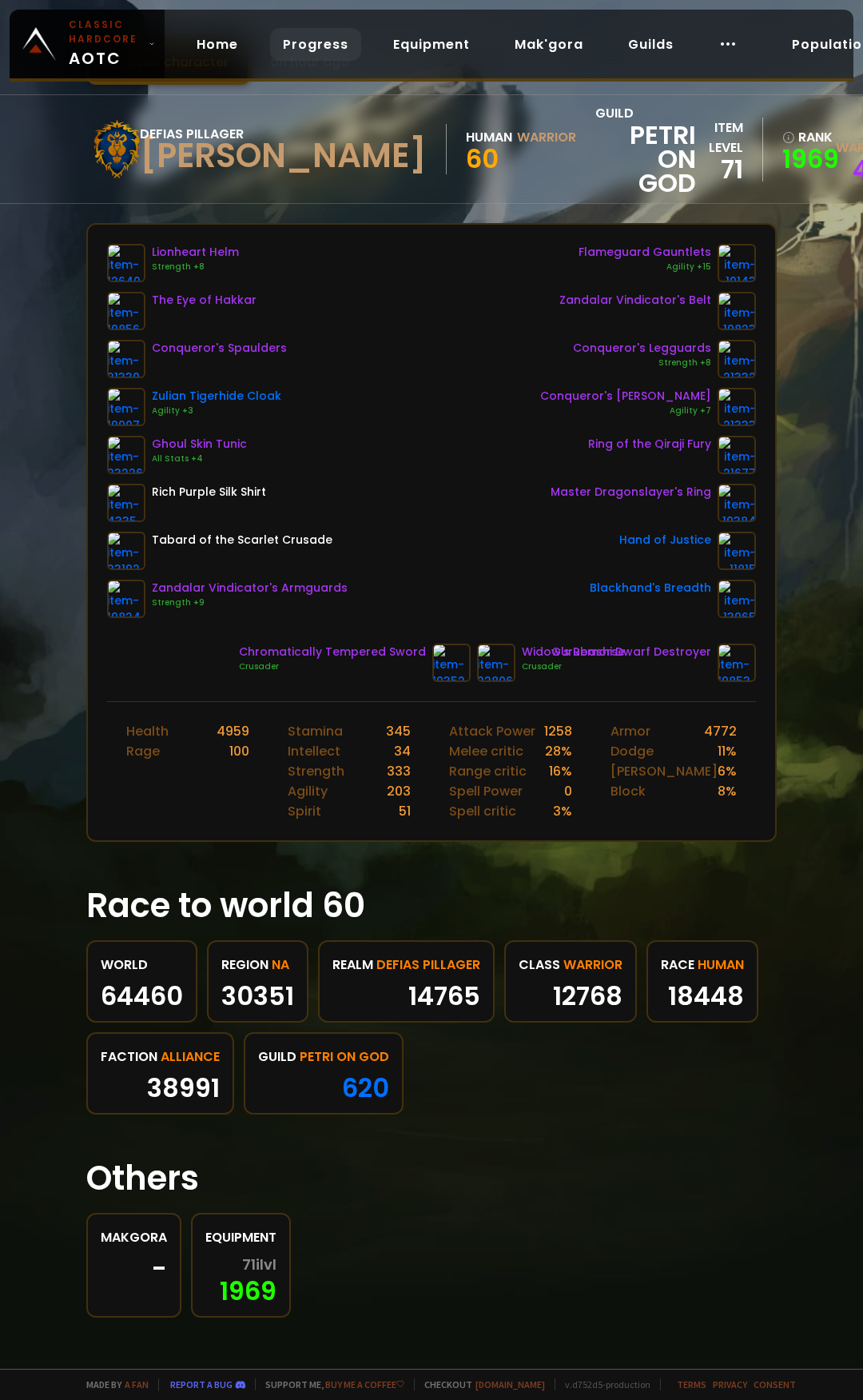
click at [322, 44] on link "Progress" at bounding box center [315, 44] width 91 height 33
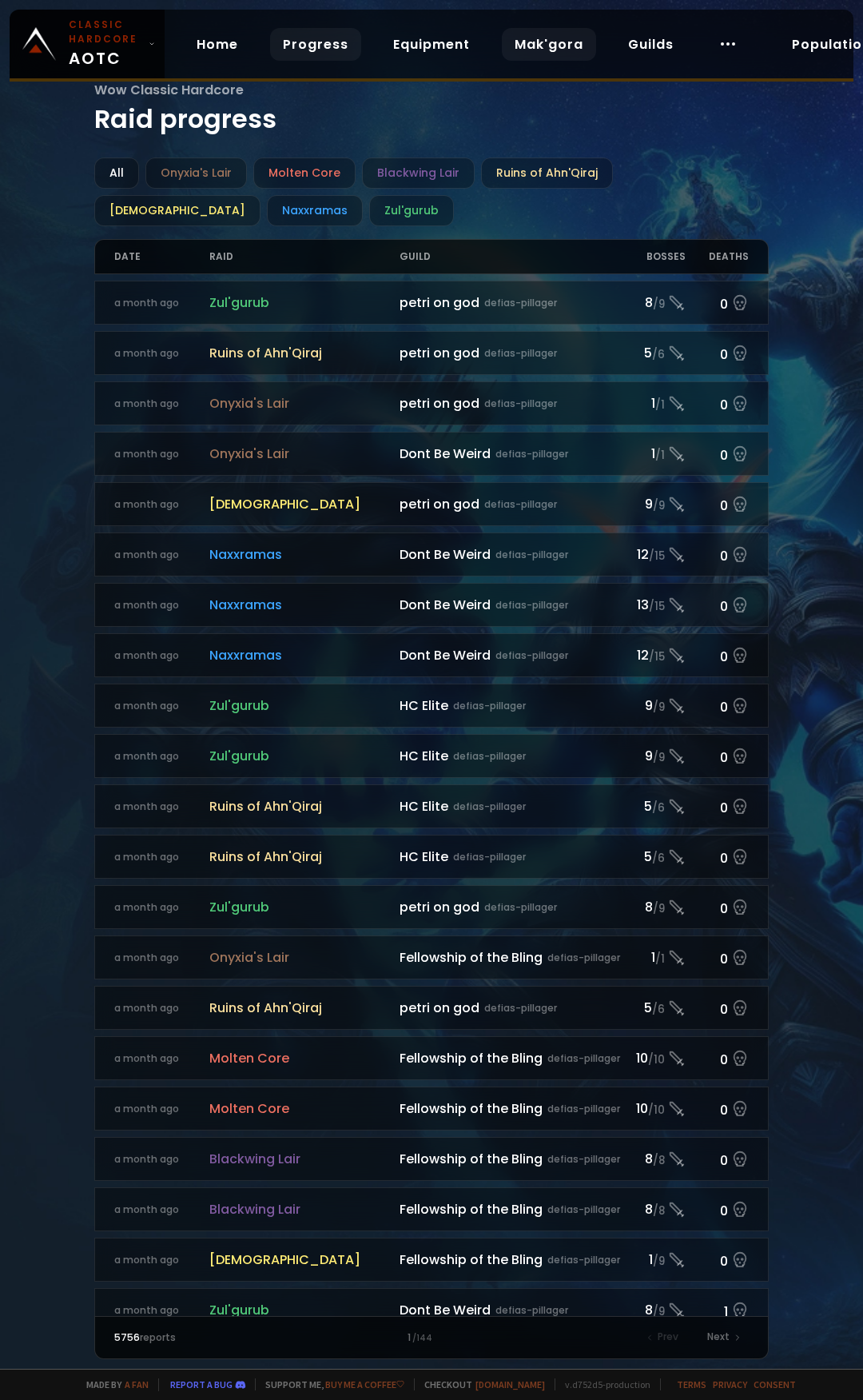
click at [536, 47] on link "Mak'gora" at bounding box center [549, 44] width 94 height 33
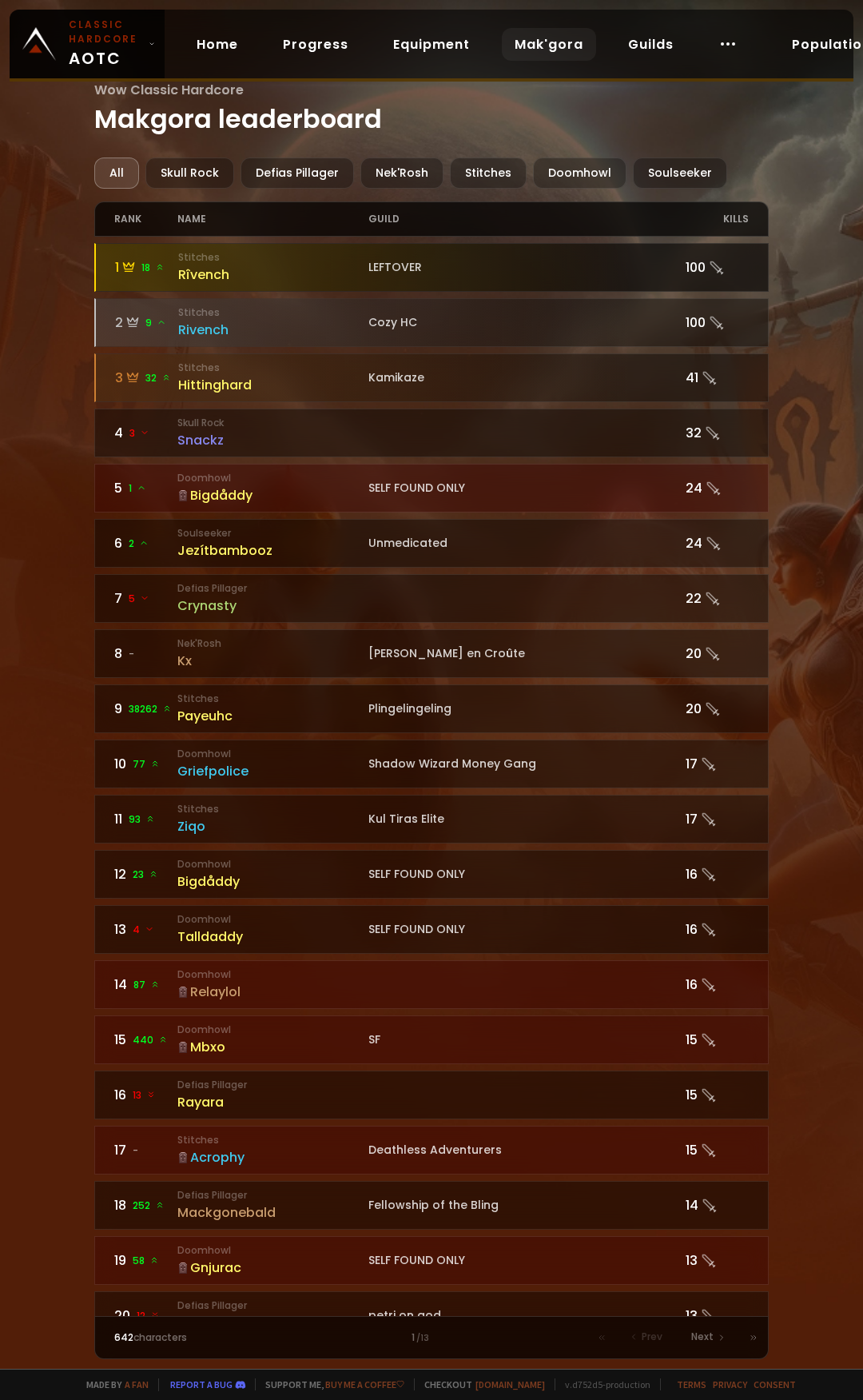
click at [455, 284] on div at bounding box center [432, 268] width 673 height 47
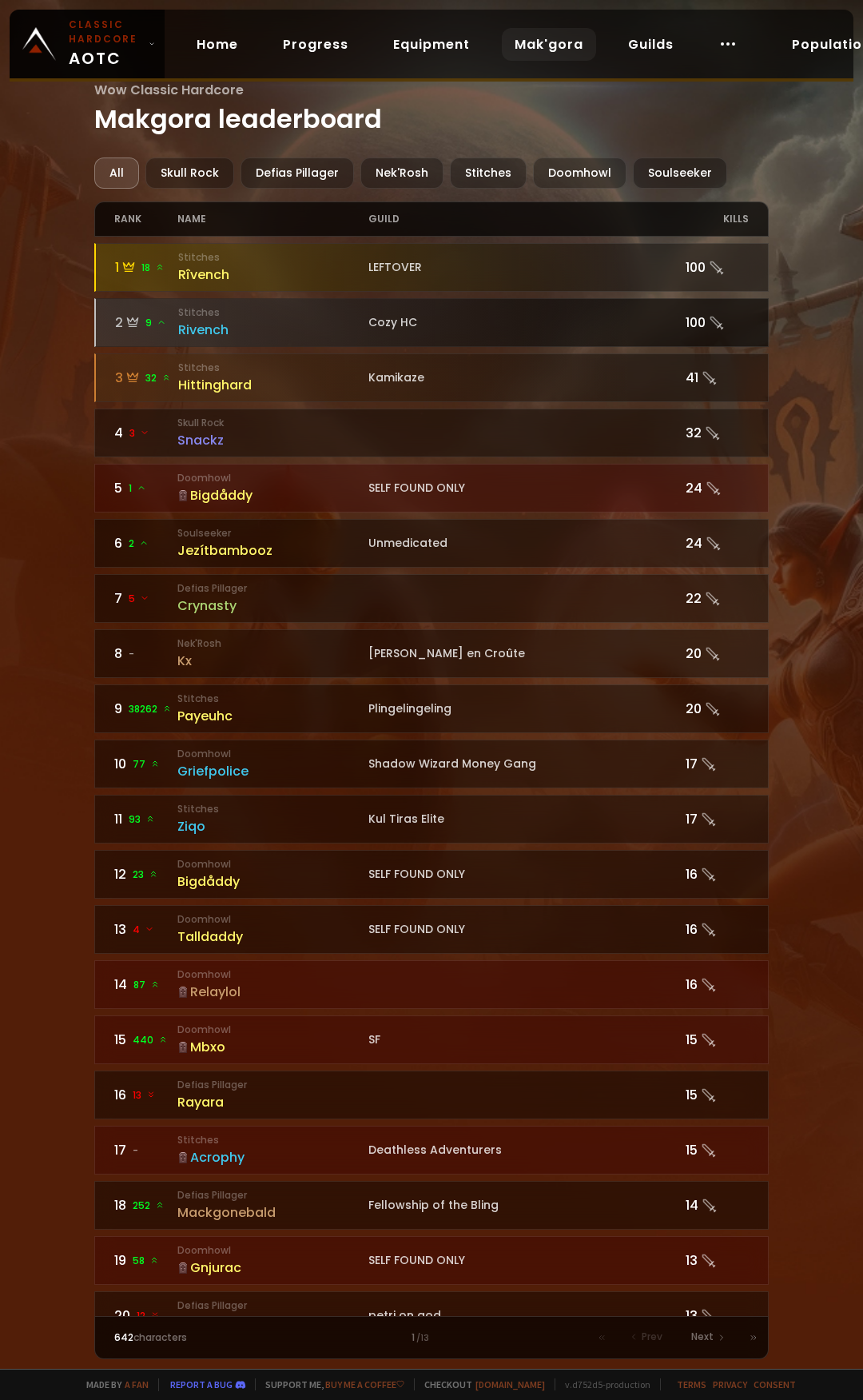
click at [410, 326] on div "Cozy HC" at bounding box center [527, 322] width 317 height 17
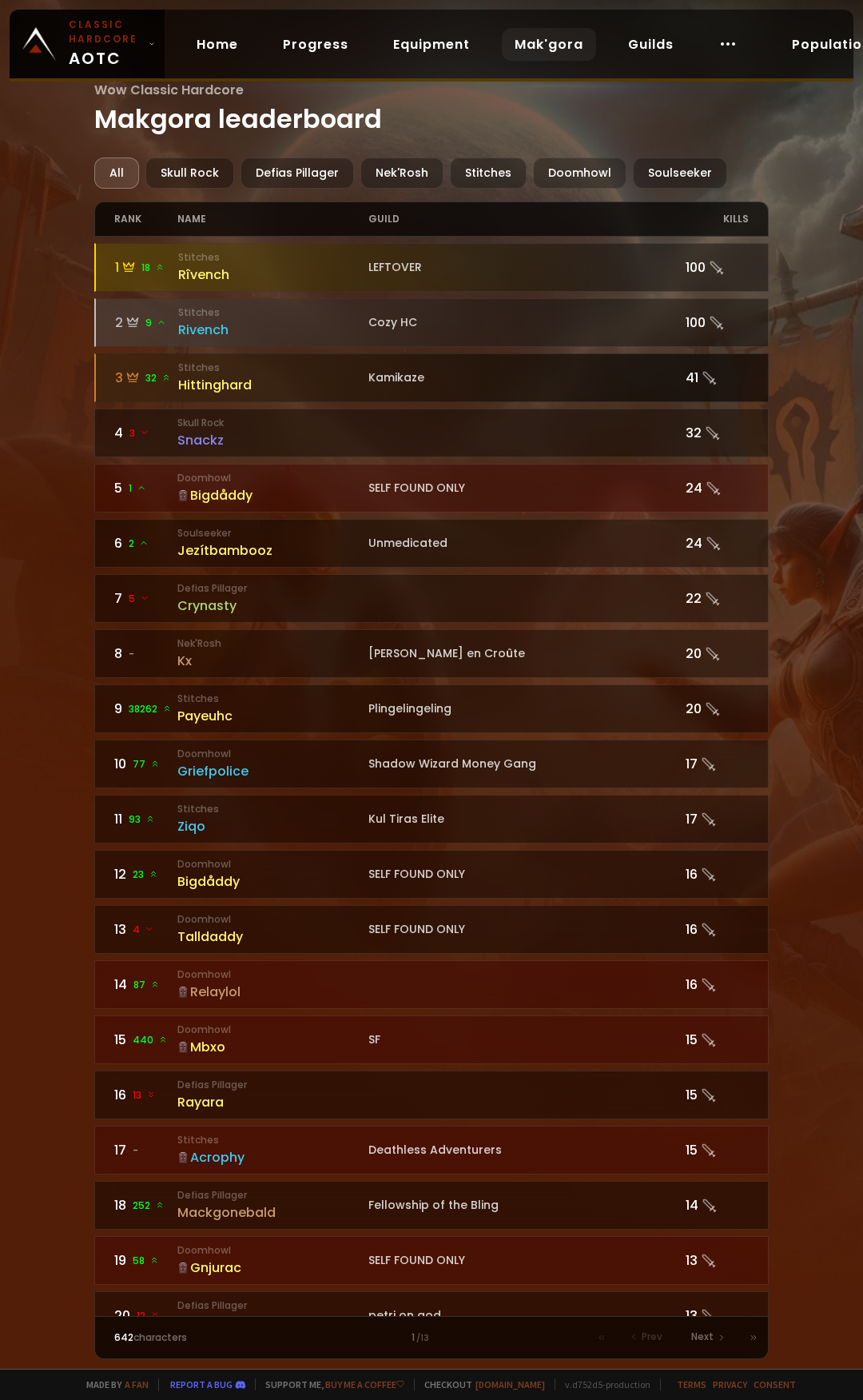
click at [370, 388] on div at bounding box center [432, 378] width 673 height 47
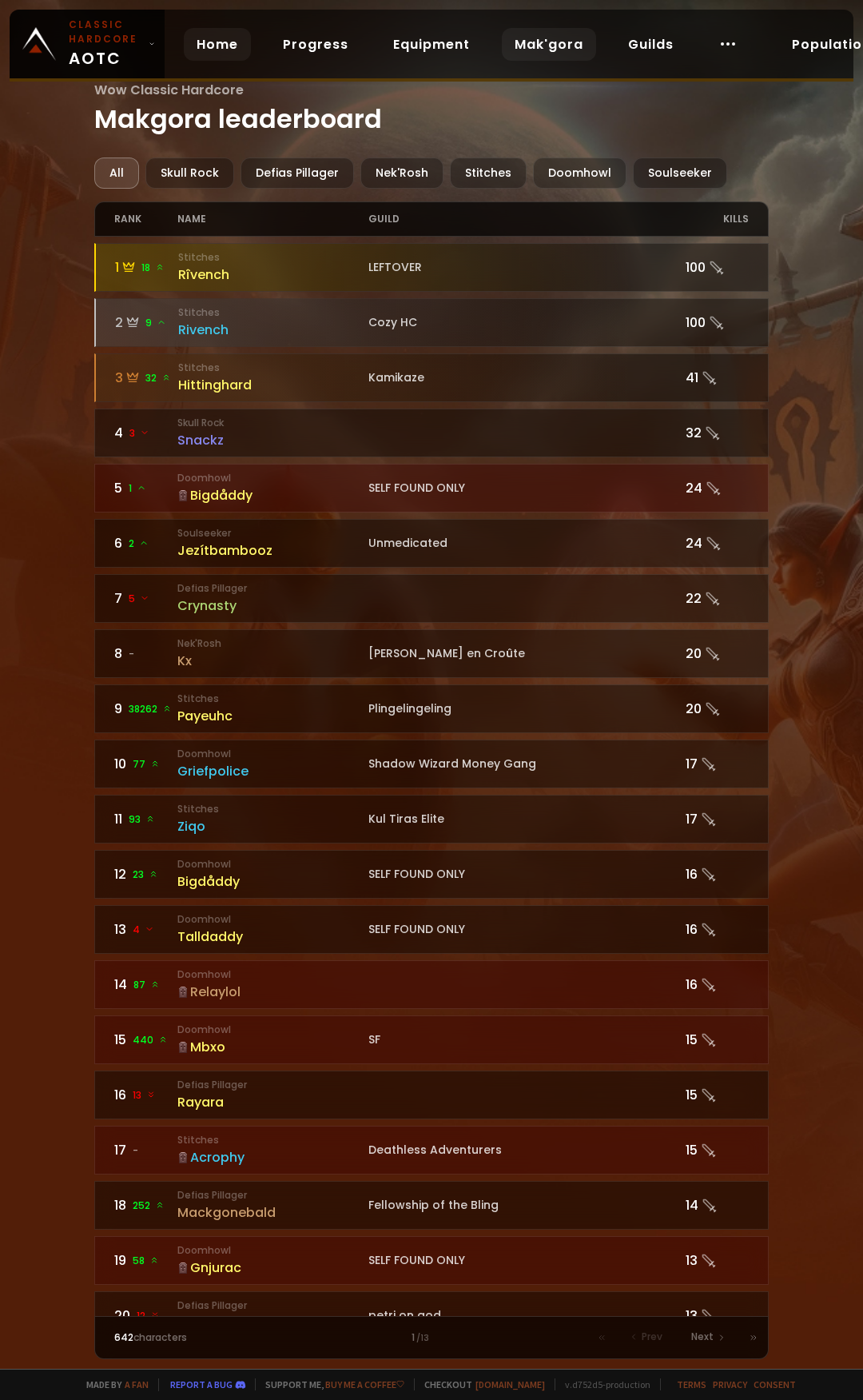
click at [230, 37] on link "Home" at bounding box center [217, 44] width 67 height 33
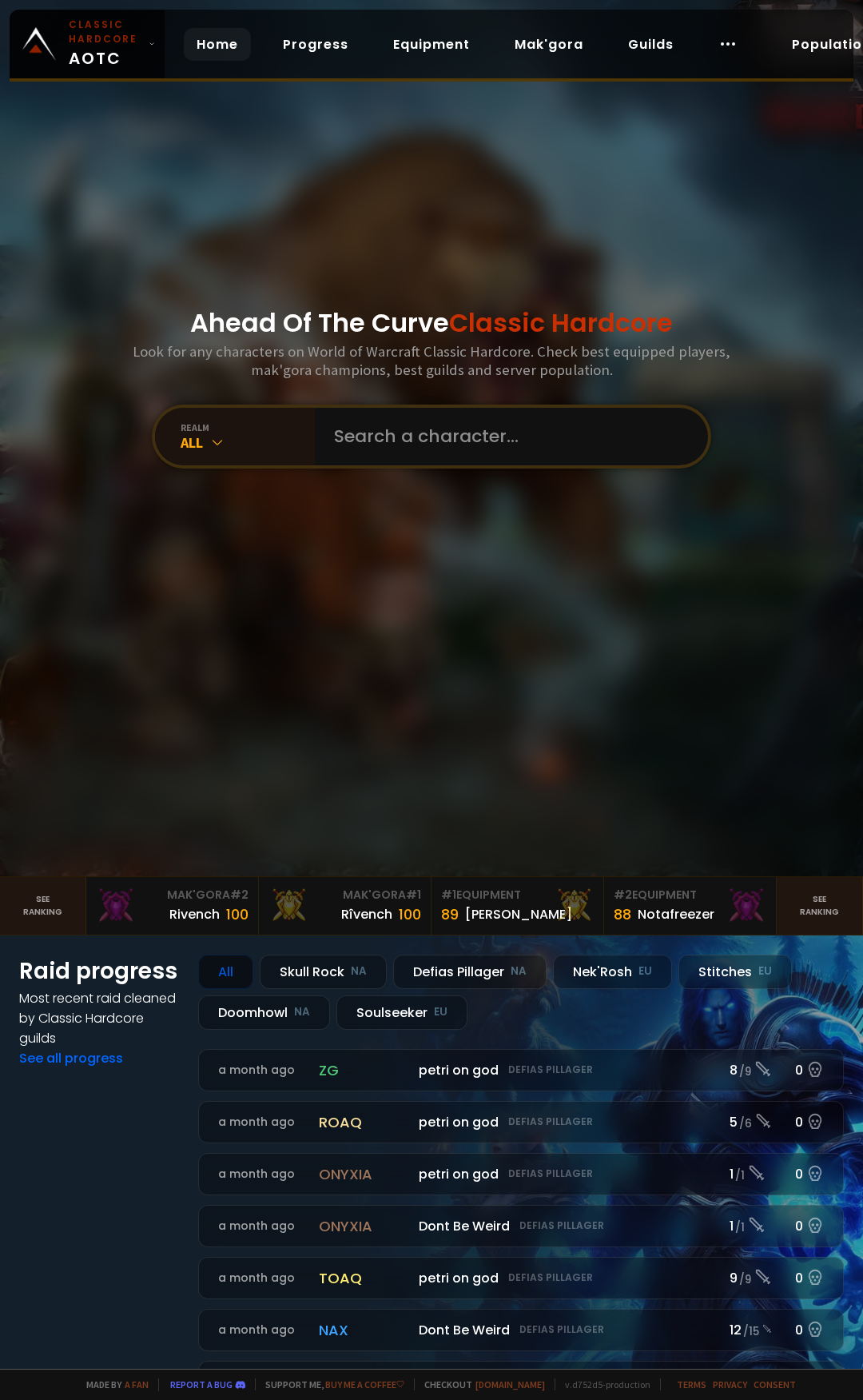
scroll to position [80, 0]
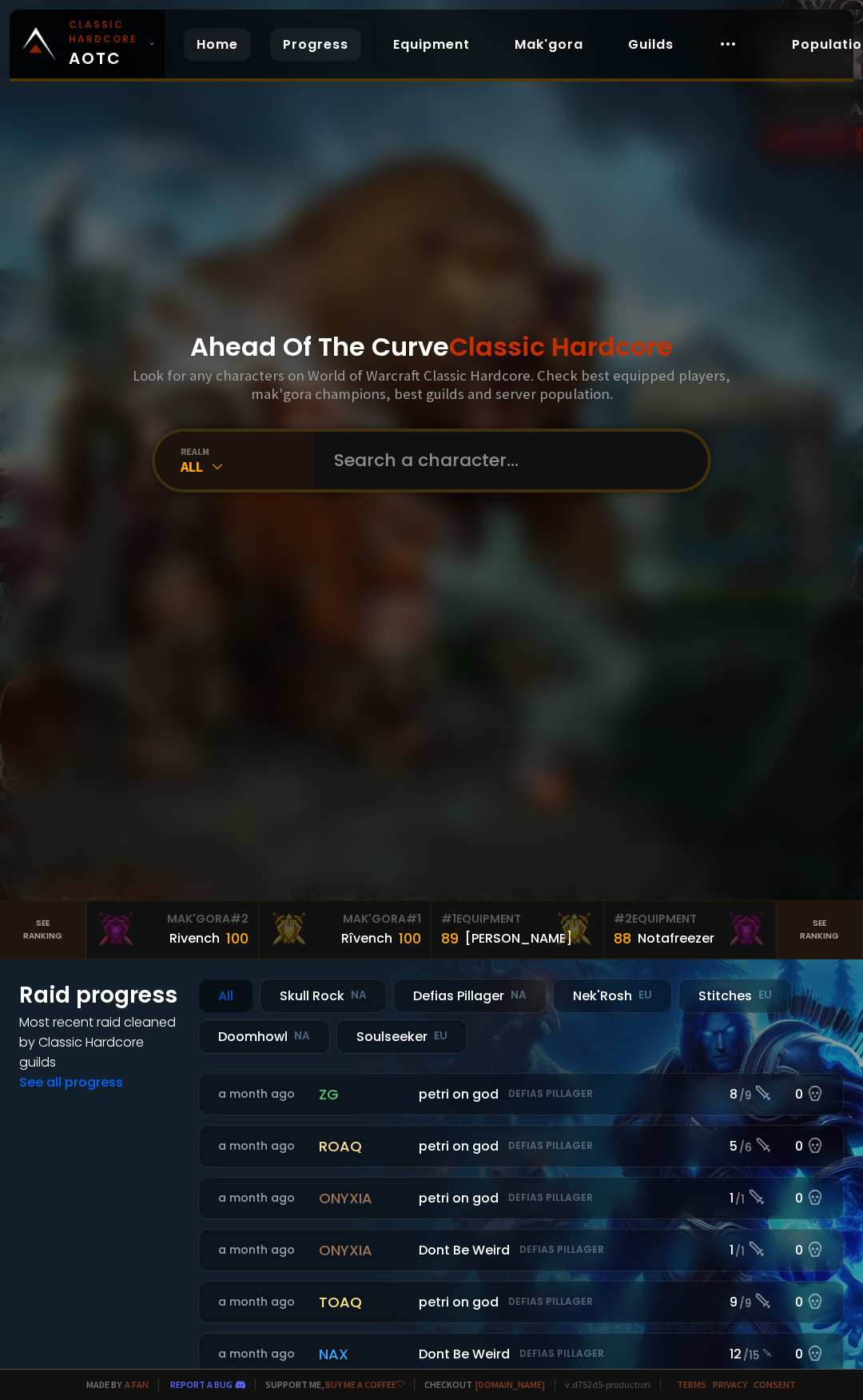
click at [306, 34] on link "Progress" at bounding box center [315, 44] width 91 height 33
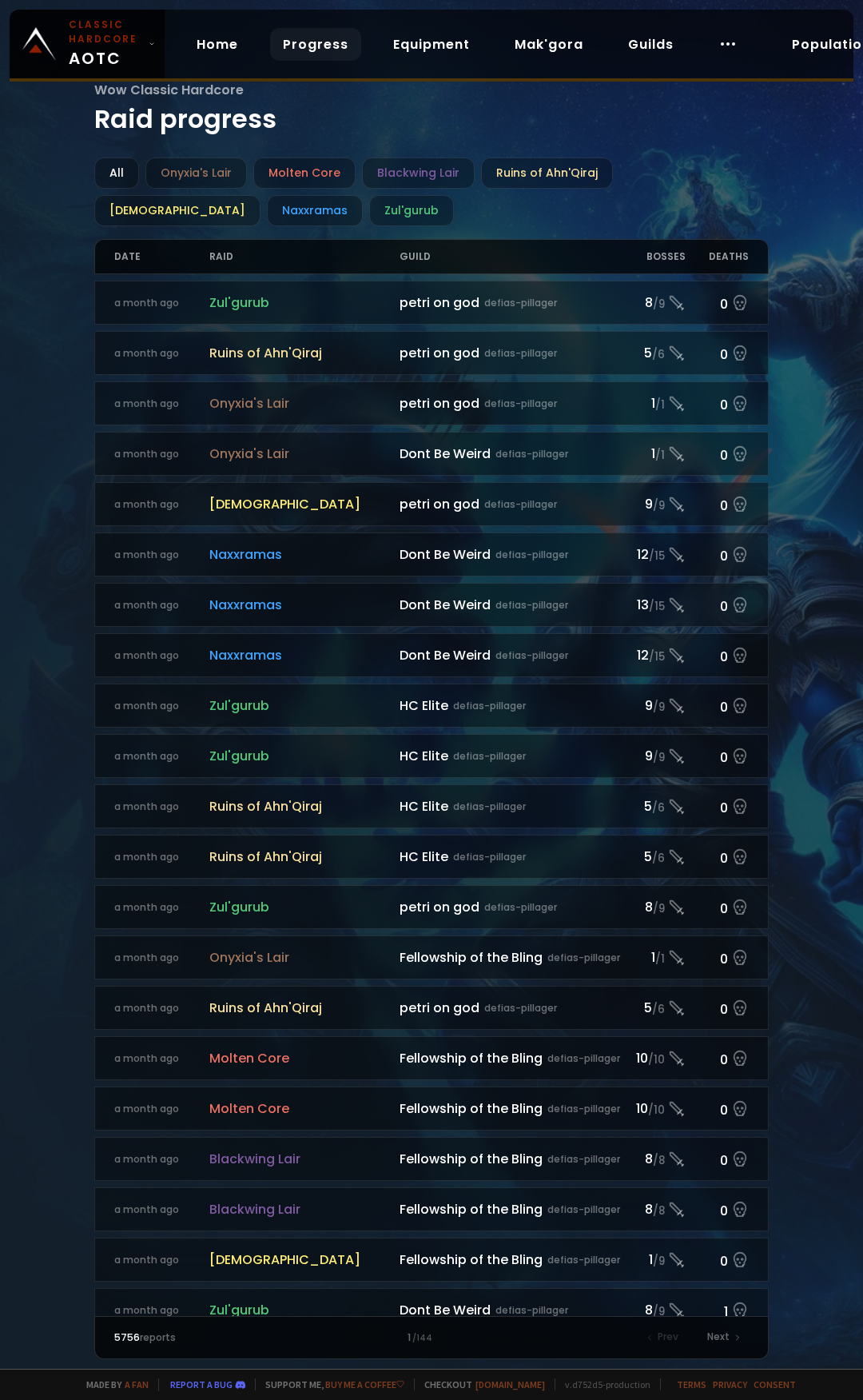
click at [396, 26] on div "Home Progress Equipment Mak'gora Guilds" at bounding box center [468, 44] width 605 height 52
click at [398, 30] on link "Equipment" at bounding box center [431, 44] width 102 height 33
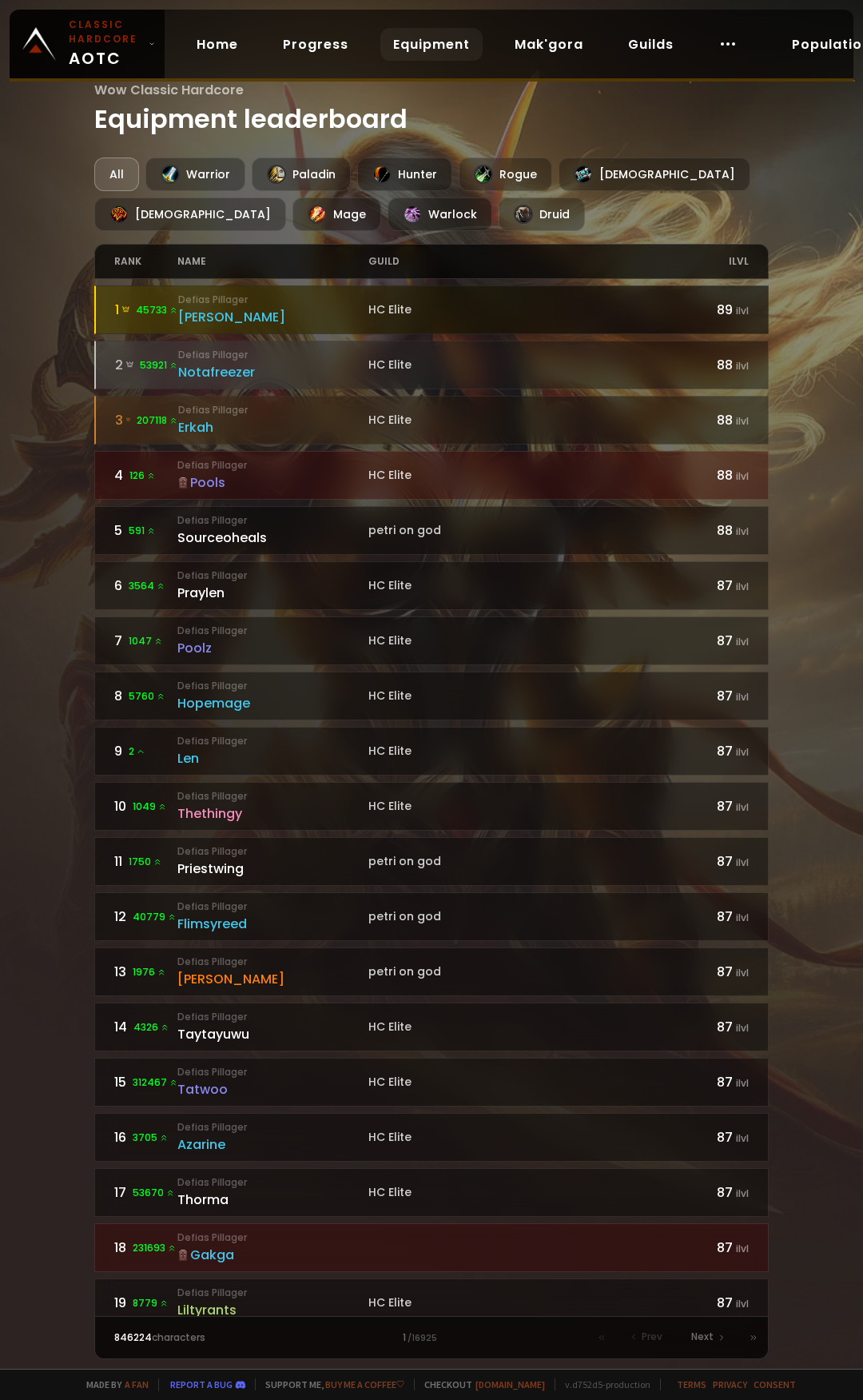
click at [347, 308] on div "[PERSON_NAME]" at bounding box center [273, 316] width 190 height 20
click at [579, 290] on div at bounding box center [432, 309] width 673 height 47
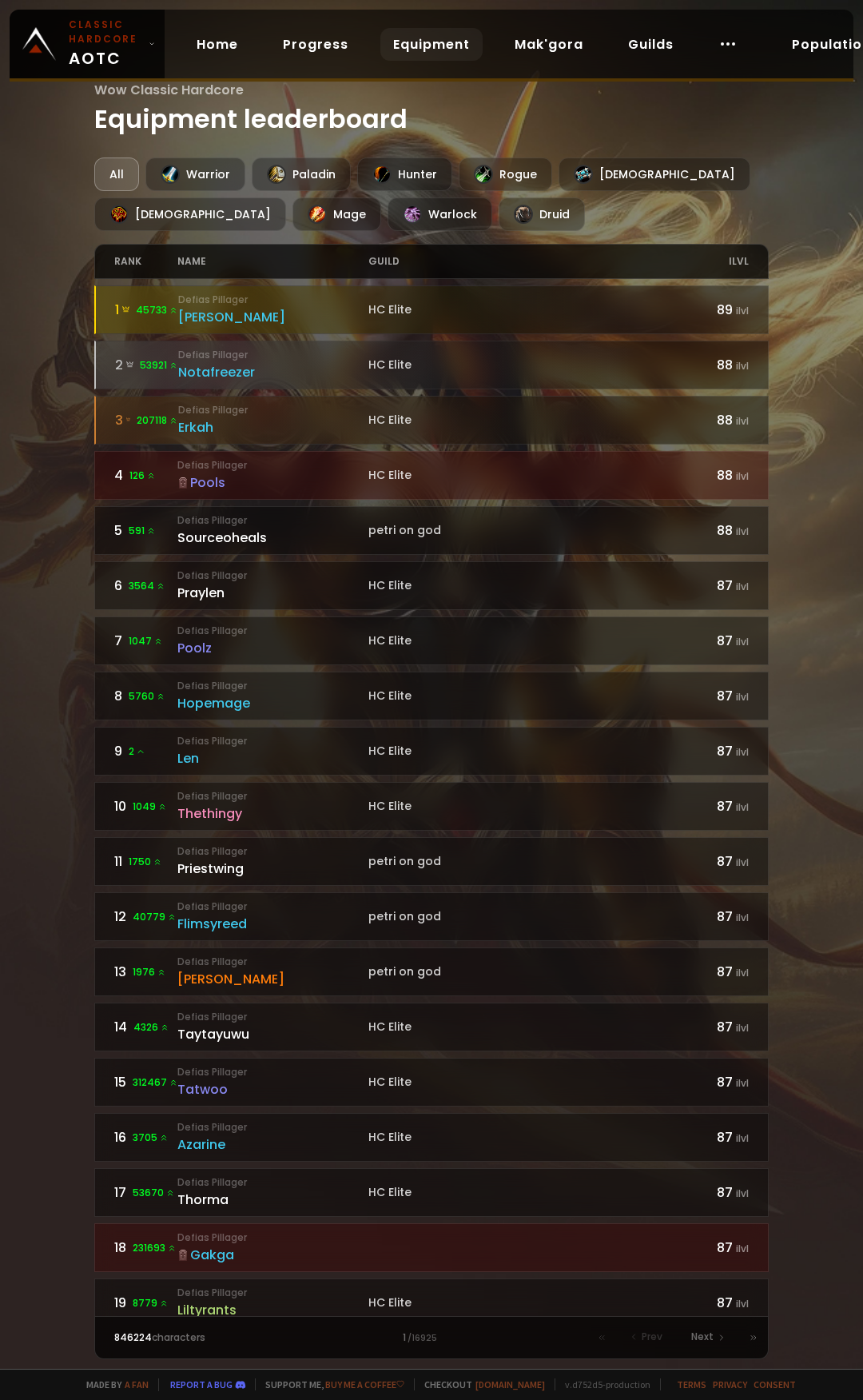
click at [400, 488] on link "4 126 Defias Pillager Pools HC Elite 88 ilvl" at bounding box center [431, 475] width 675 height 48
